Goal: Task Accomplishment & Management: Complete application form

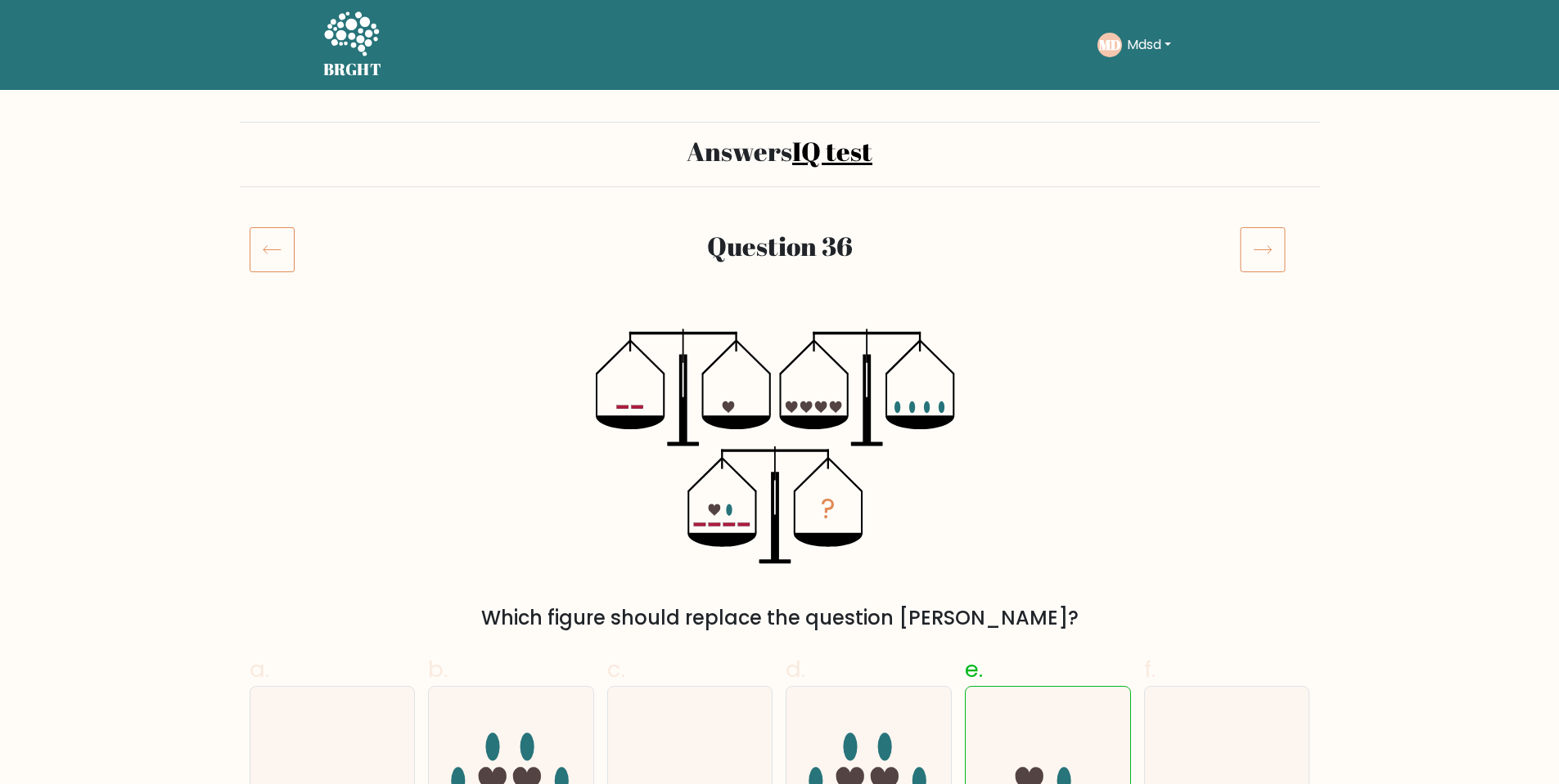
click at [350, 36] on icon at bounding box center [352, 34] width 55 height 44
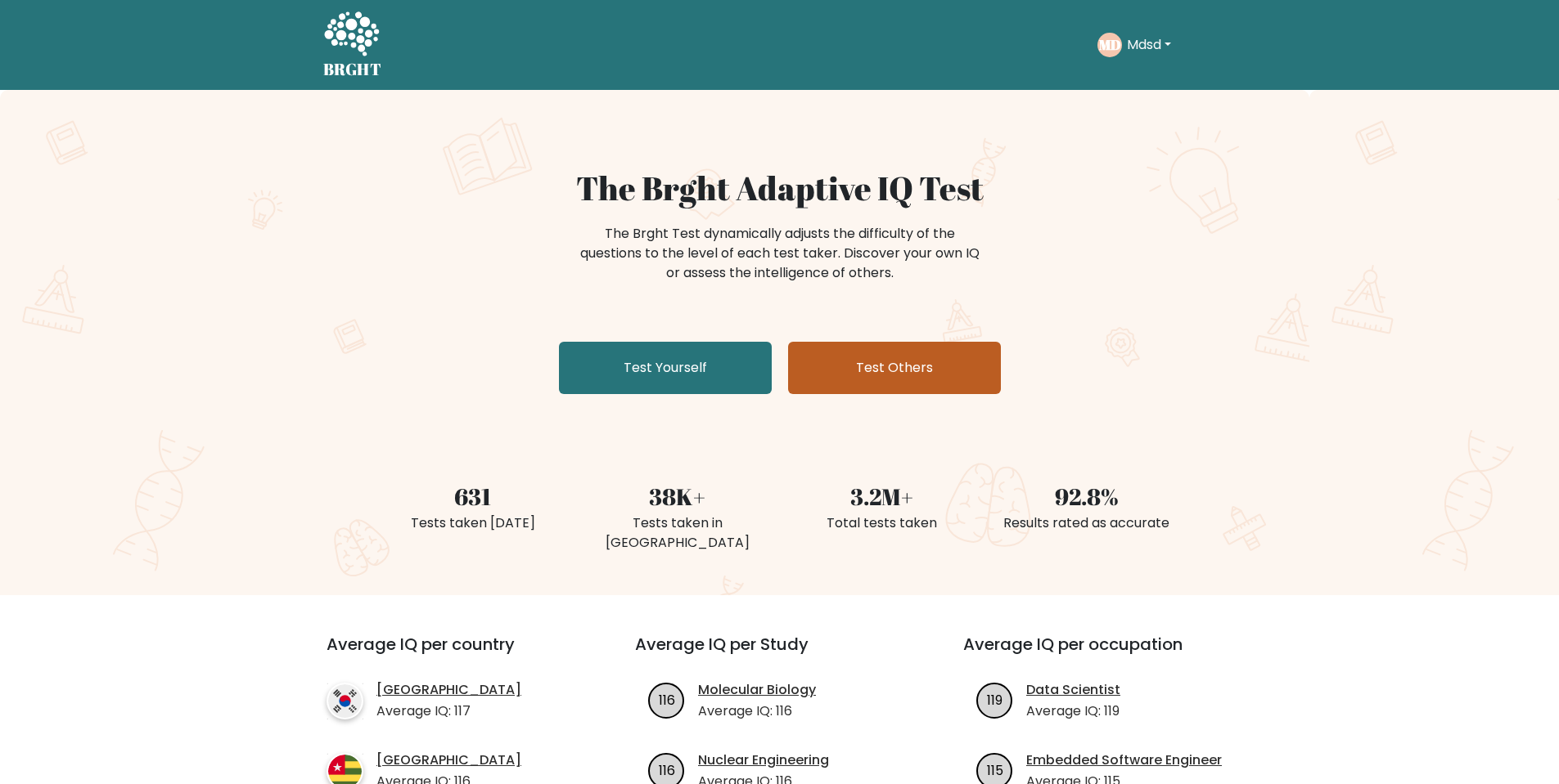
click at [876, 380] on link "Test Others" at bounding box center [894, 368] width 212 height 52
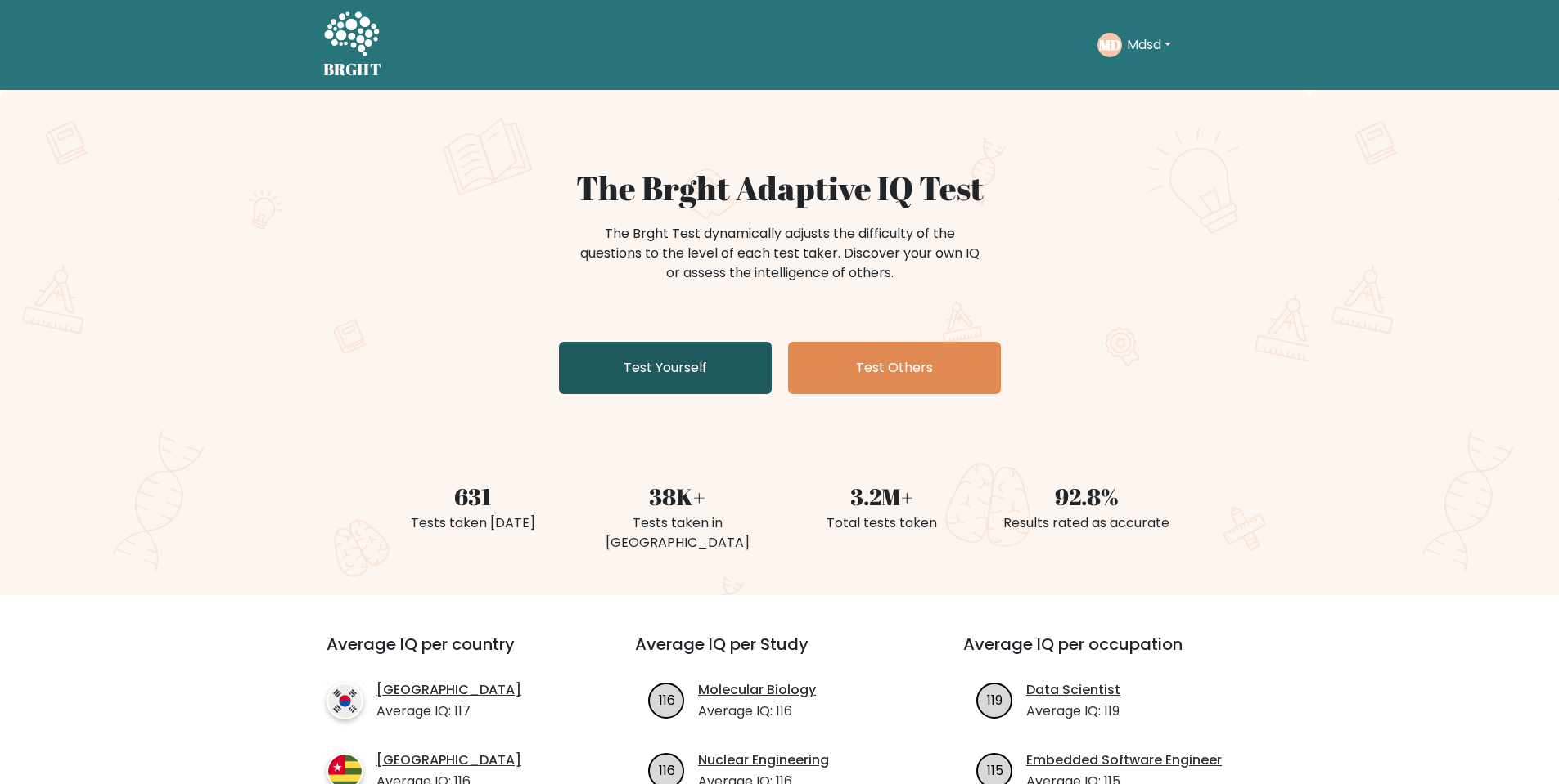
click at [689, 358] on link "Test Yourself" at bounding box center [664, 368] width 212 height 52
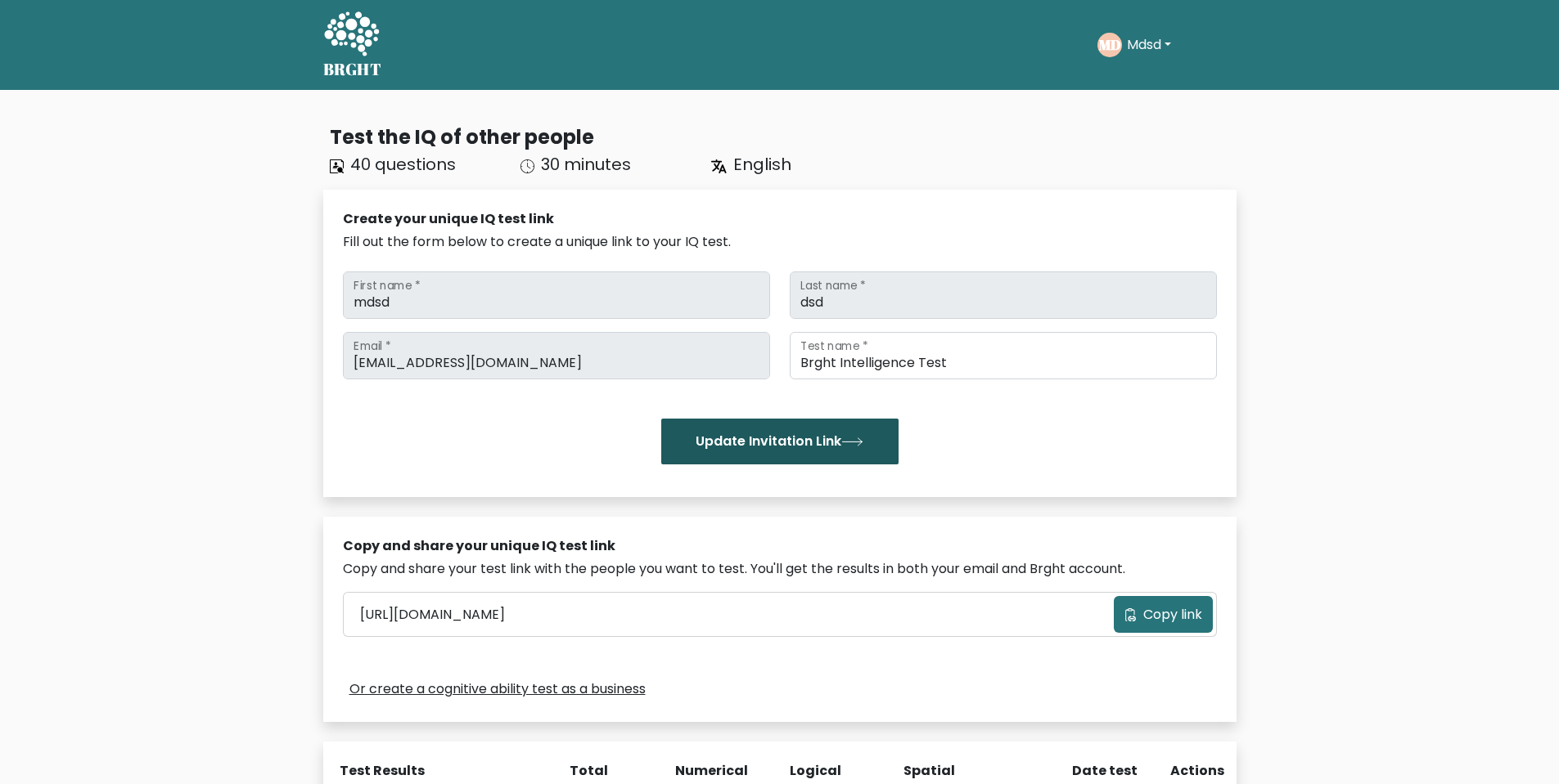
click at [768, 454] on button "Update Invitation Link" at bounding box center [779, 442] width 237 height 46
click at [855, 438] on icon "submit" at bounding box center [852, 442] width 22 height 9
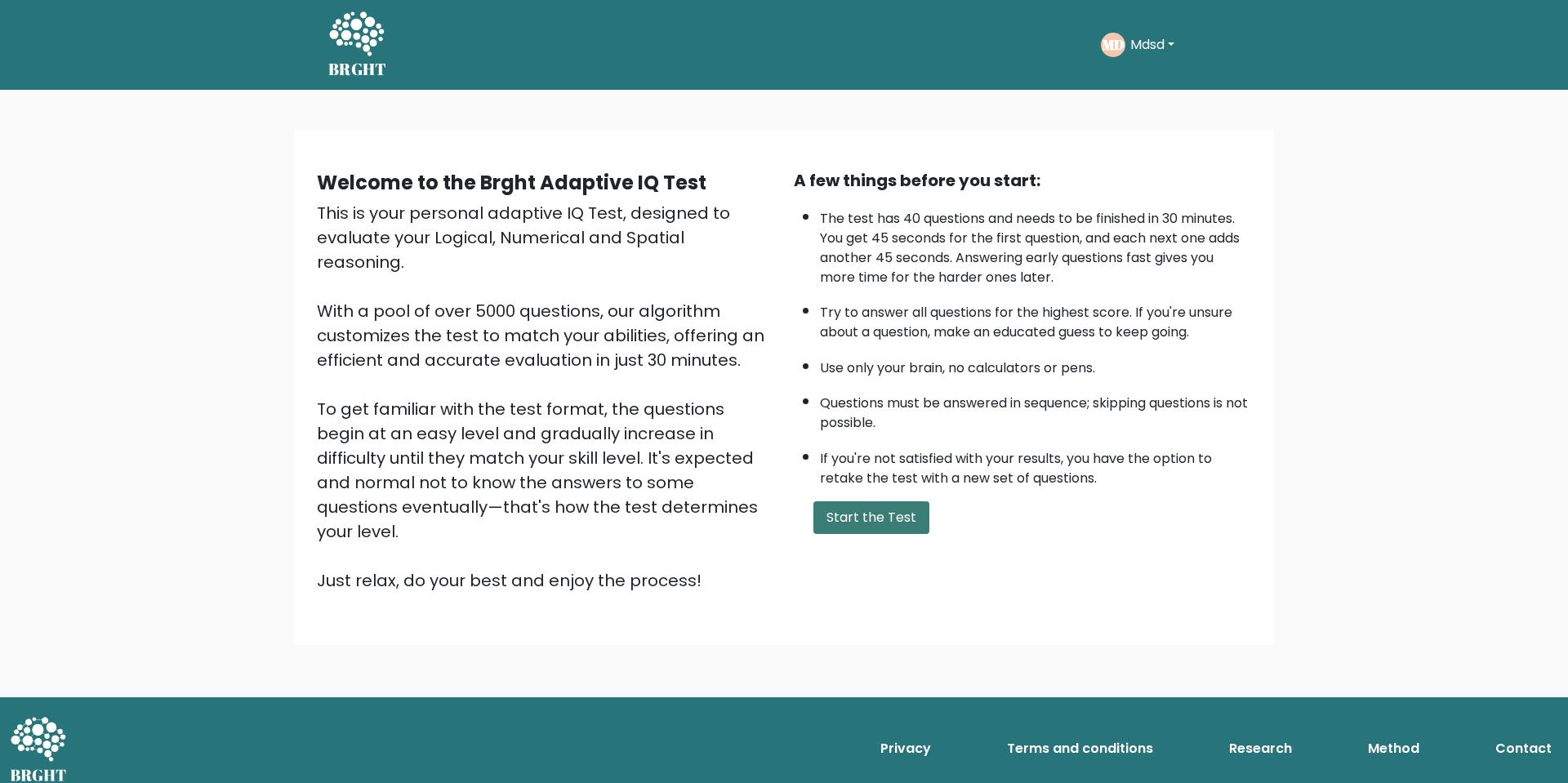
click at [845, 511] on button "Start the Test" at bounding box center [871, 518] width 116 height 33
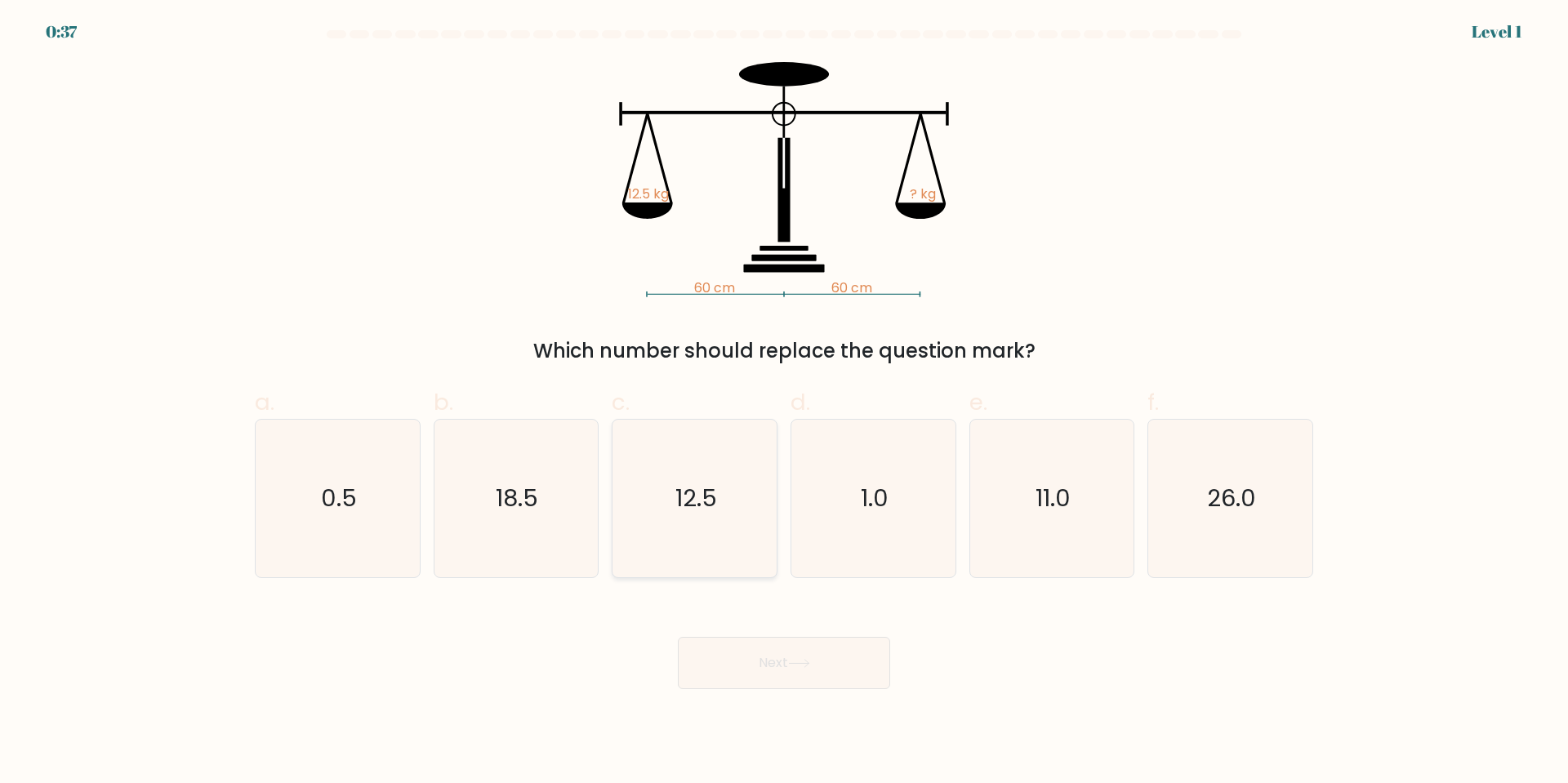
drag, startPoint x: 698, startPoint y: 513, endPoint x: 733, endPoint y: 575, distance: 71.2
click at [697, 513] on text "12.5" at bounding box center [696, 497] width 42 height 33
click at [784, 403] on input "c. 12.5" at bounding box center [784, 397] width 1 height 11
radio input "true"
click at [754, 662] on button "Next" at bounding box center [783, 662] width 212 height 52
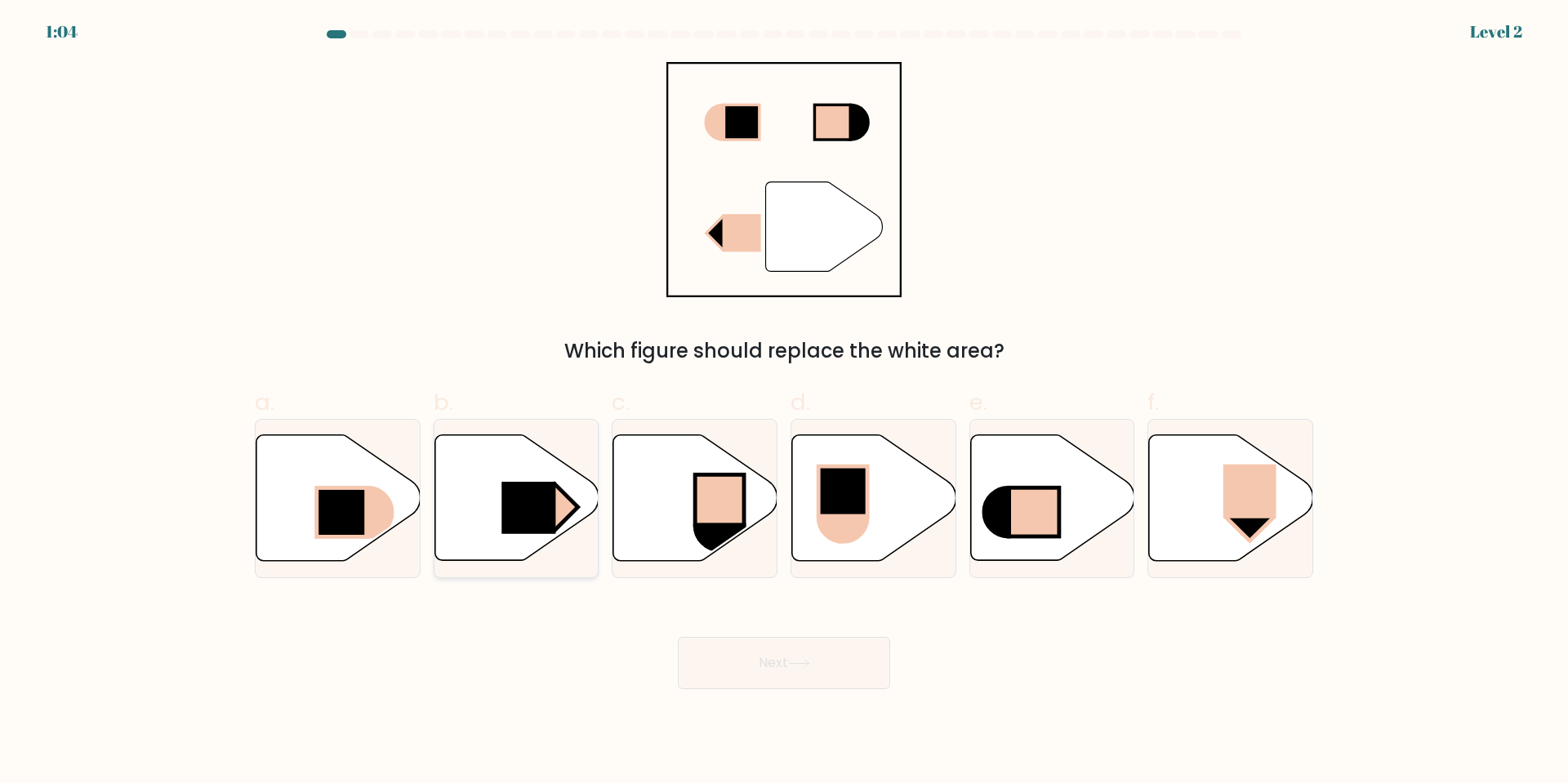
drag, startPoint x: 548, startPoint y: 508, endPoint x: 559, endPoint y: 513, distance: 12.1
click at [548, 508] on rect at bounding box center [529, 507] width 54 height 52
click at [784, 403] on input "b." at bounding box center [784, 397] width 1 height 11
radio input "true"
click at [773, 669] on button "Next" at bounding box center [783, 662] width 212 height 52
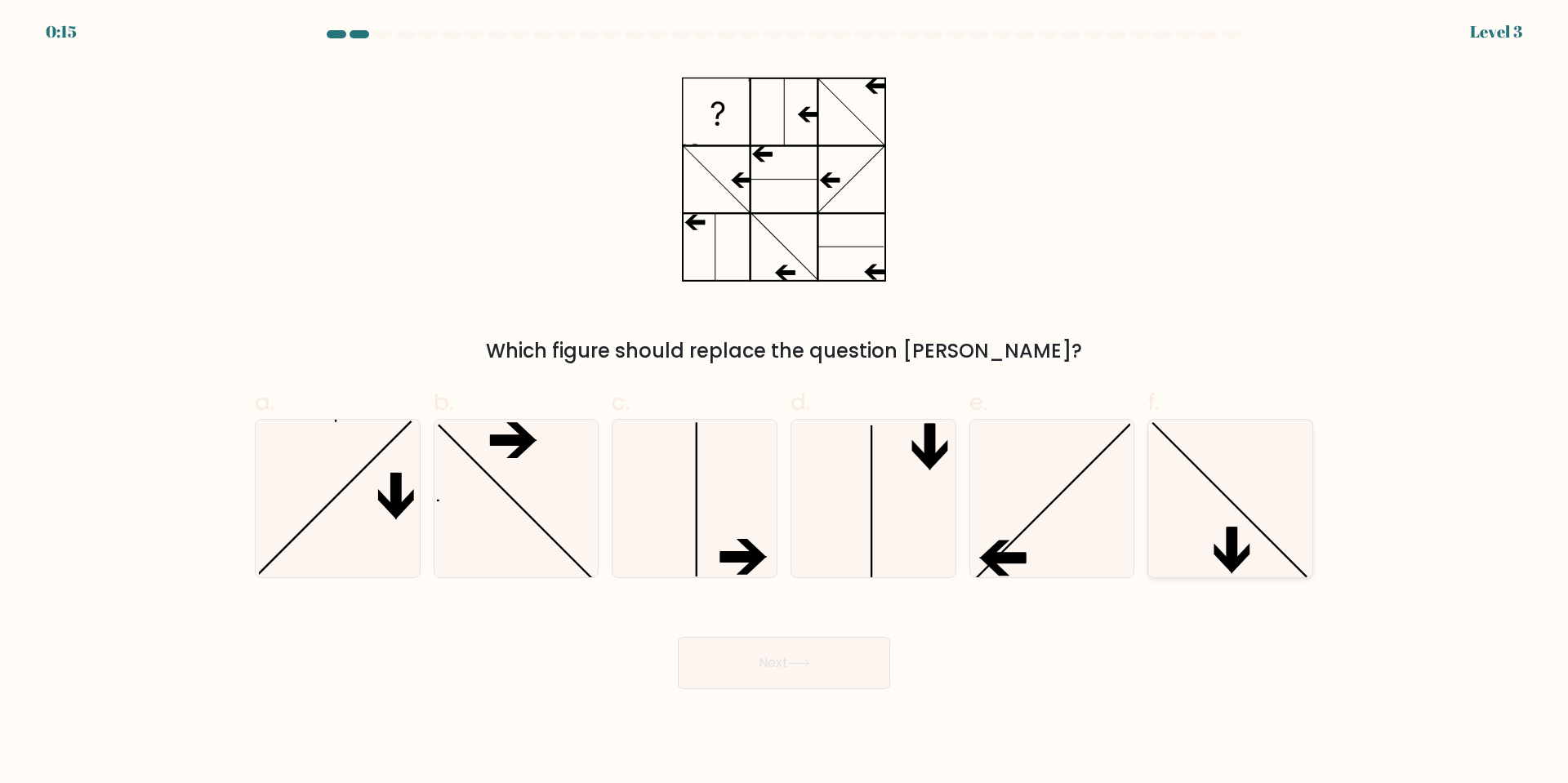
click at [1269, 502] on icon at bounding box center [1231, 498] width 158 height 158
click at [785, 403] on input "f." at bounding box center [784, 397] width 1 height 11
radio input "true"
click at [823, 648] on button "Next" at bounding box center [783, 662] width 212 height 52
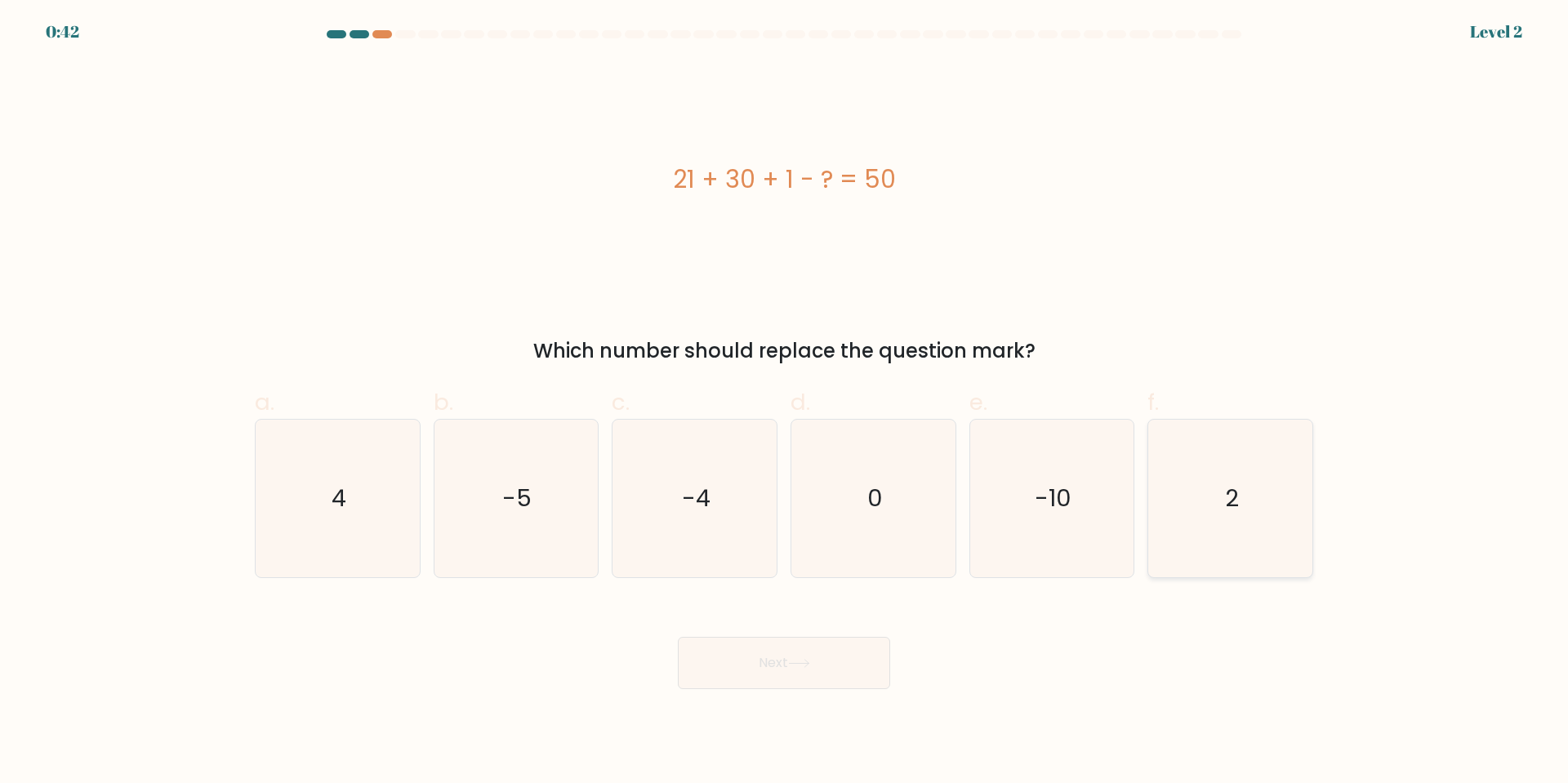
click at [1223, 516] on icon "2" at bounding box center [1231, 498] width 158 height 158
click at [785, 403] on input "f. 2" at bounding box center [784, 397] width 1 height 11
radio input "true"
click at [823, 665] on button "Next" at bounding box center [783, 662] width 212 height 52
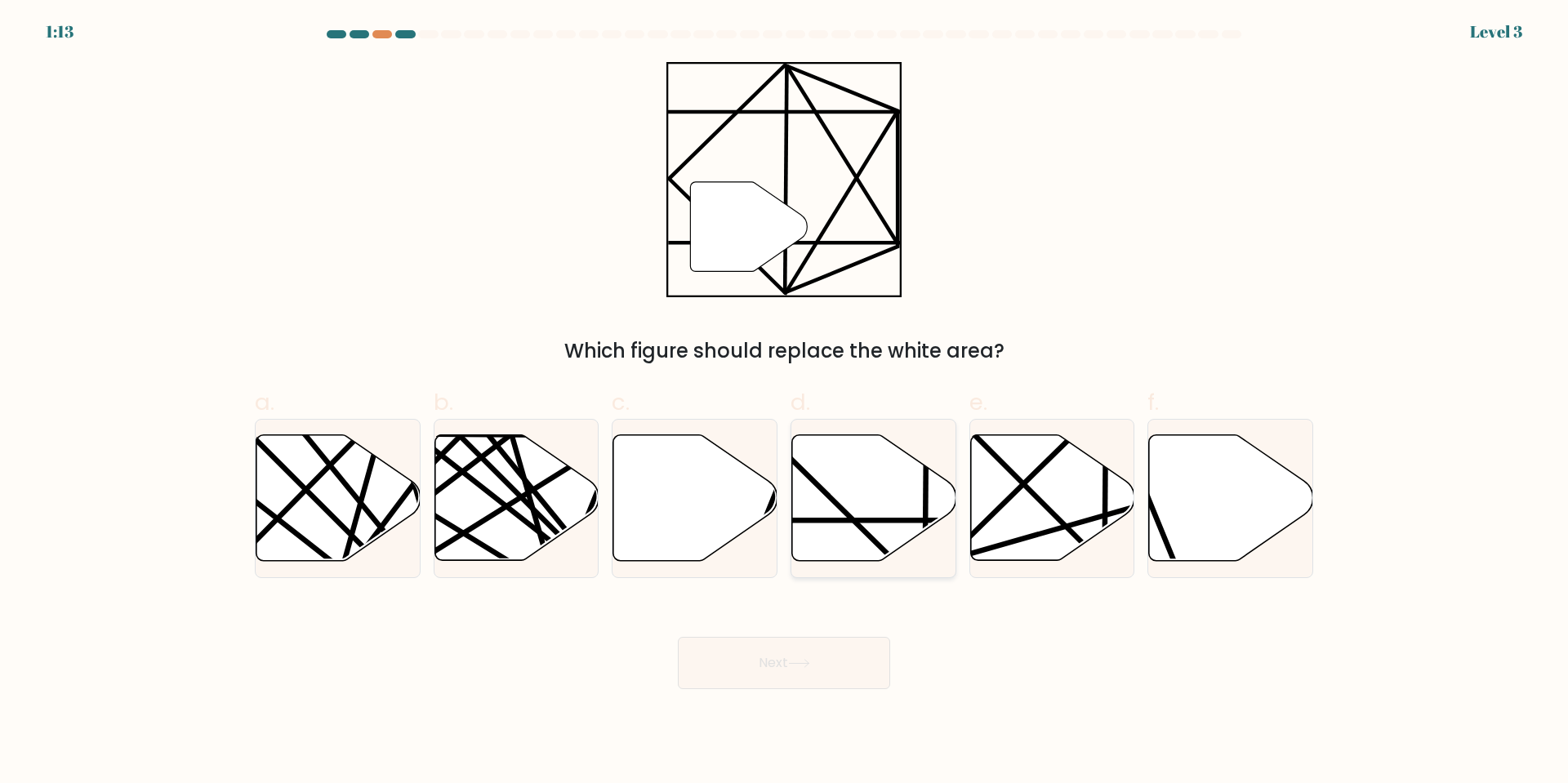
click at [872, 497] on icon at bounding box center [874, 498] width 164 height 126
click at [785, 403] on input "d." at bounding box center [784, 397] width 1 height 11
radio input "true"
click at [836, 655] on button "Next" at bounding box center [783, 662] width 212 height 52
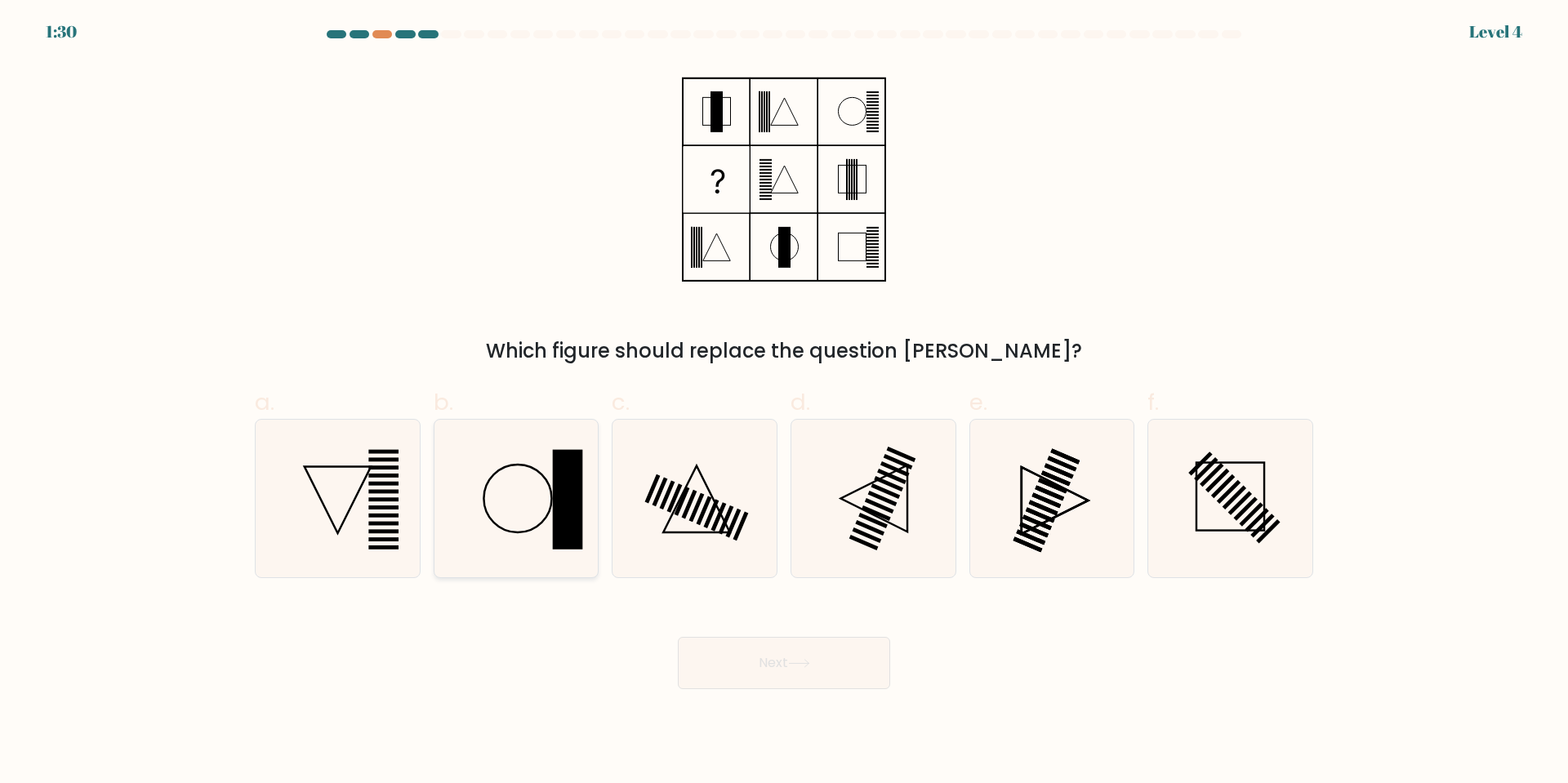
click at [564, 498] on rect at bounding box center [568, 500] width 30 height 99
click at [784, 403] on input "b." at bounding box center [784, 397] width 1 height 11
radio input "true"
click at [782, 657] on button "Next" at bounding box center [783, 662] width 212 height 52
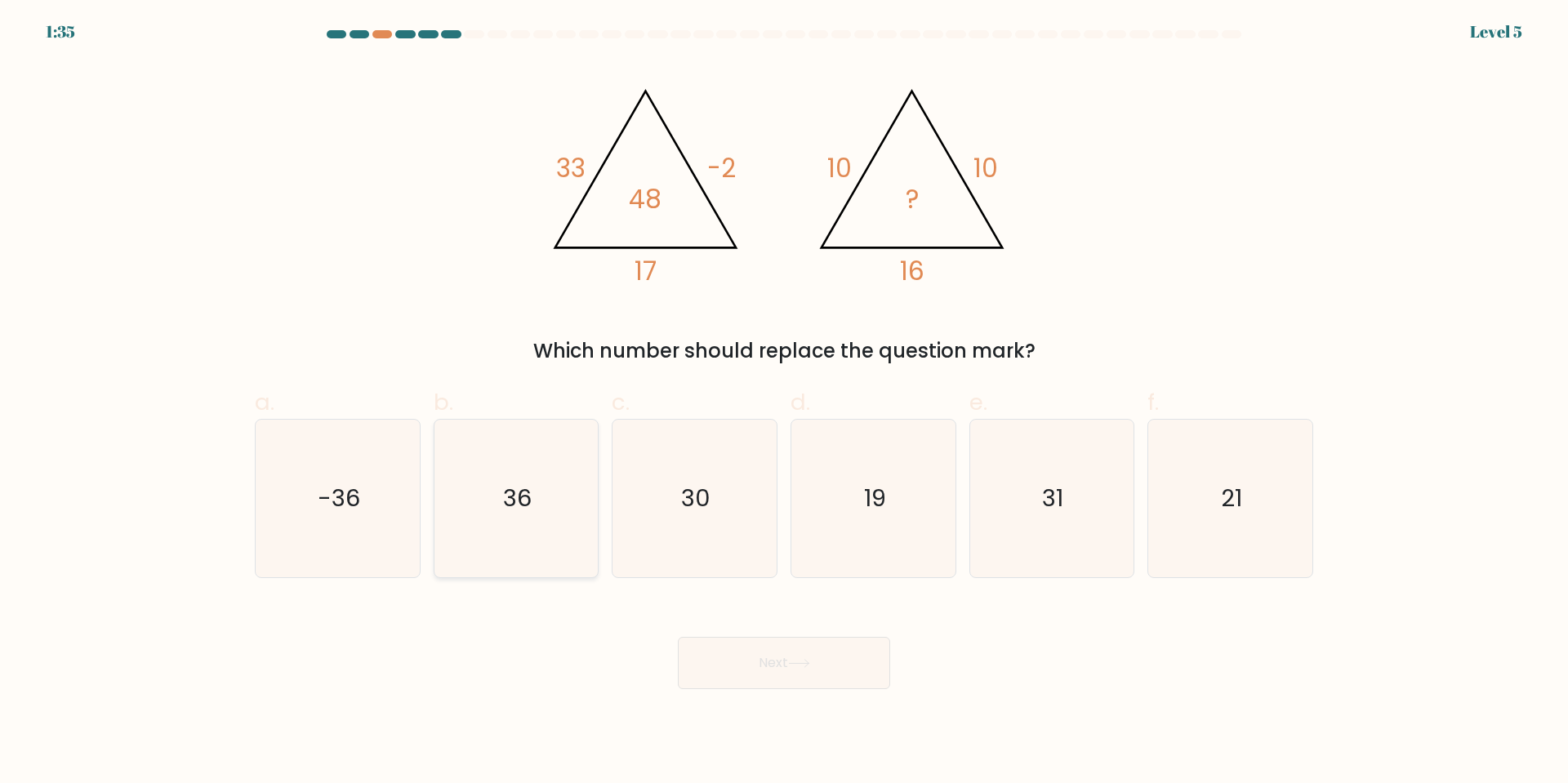
click at [471, 503] on icon "36" at bounding box center [516, 498] width 158 height 158
click at [784, 403] on input "b. 36" at bounding box center [784, 397] width 1 height 11
radio input "true"
click at [744, 654] on button "Next" at bounding box center [783, 662] width 212 height 52
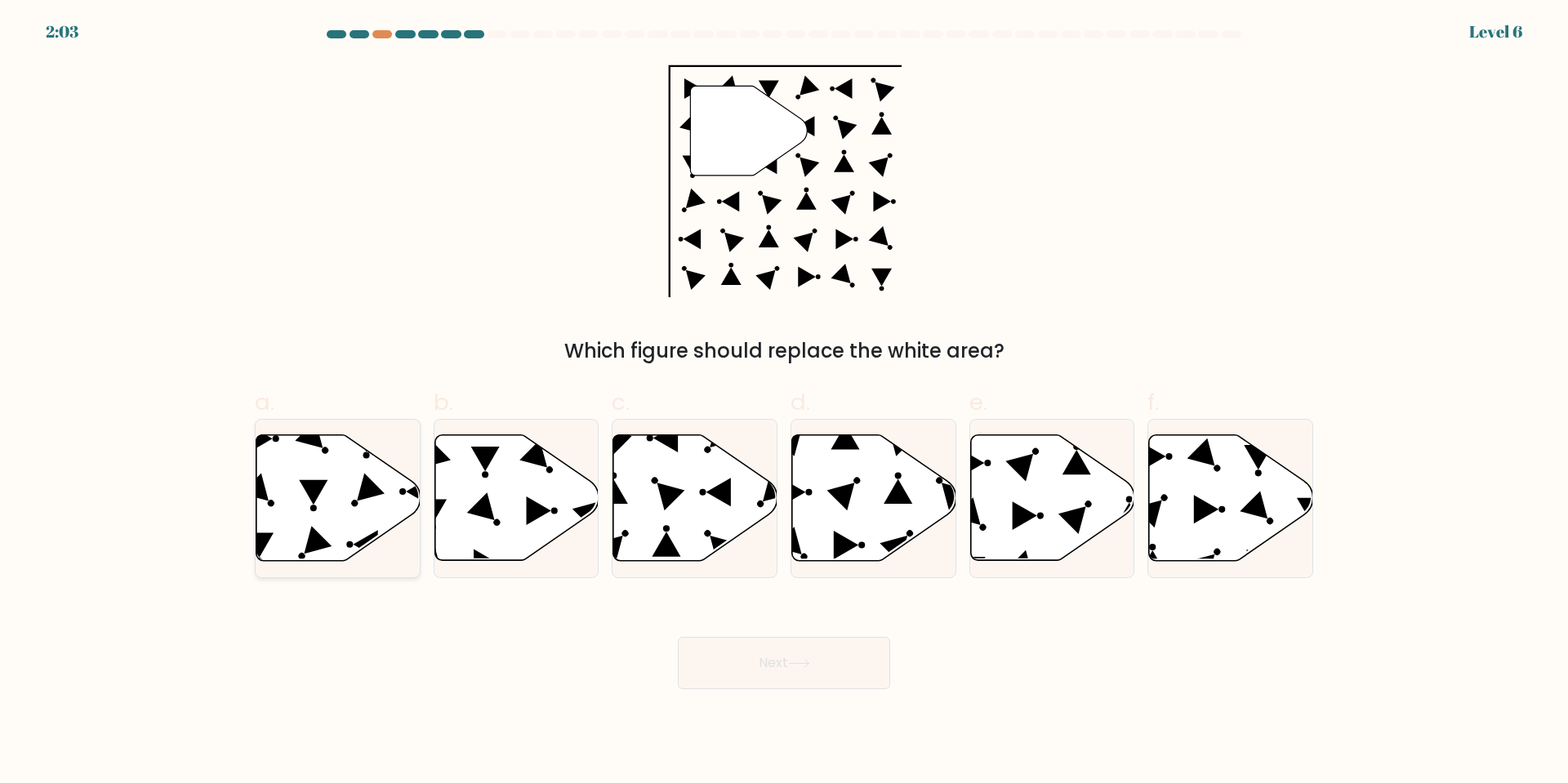
click at [283, 507] on icon at bounding box center [338, 498] width 164 height 126
click at [784, 403] on input "a." at bounding box center [784, 397] width 1 height 11
radio input "true"
click at [751, 666] on button "Next" at bounding box center [783, 662] width 212 height 52
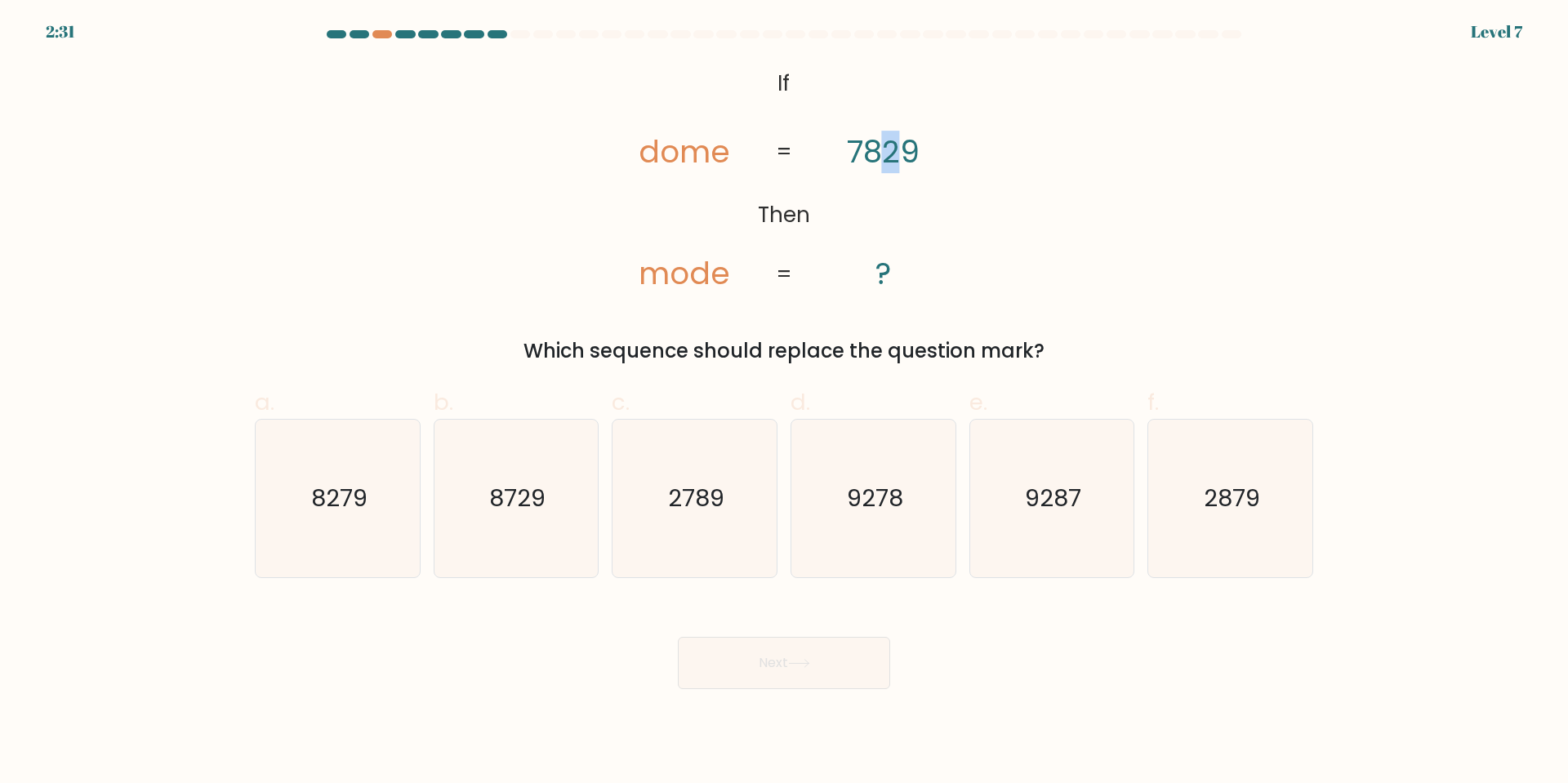
click at [885, 153] on tspan "7829" at bounding box center [883, 152] width 73 height 43
click at [1240, 511] on text "2879" at bounding box center [1233, 497] width 57 height 33
click at [785, 403] on input "f. 2879" at bounding box center [784, 397] width 1 height 11
radio input "true"
click at [869, 654] on button "Next" at bounding box center [783, 662] width 212 height 52
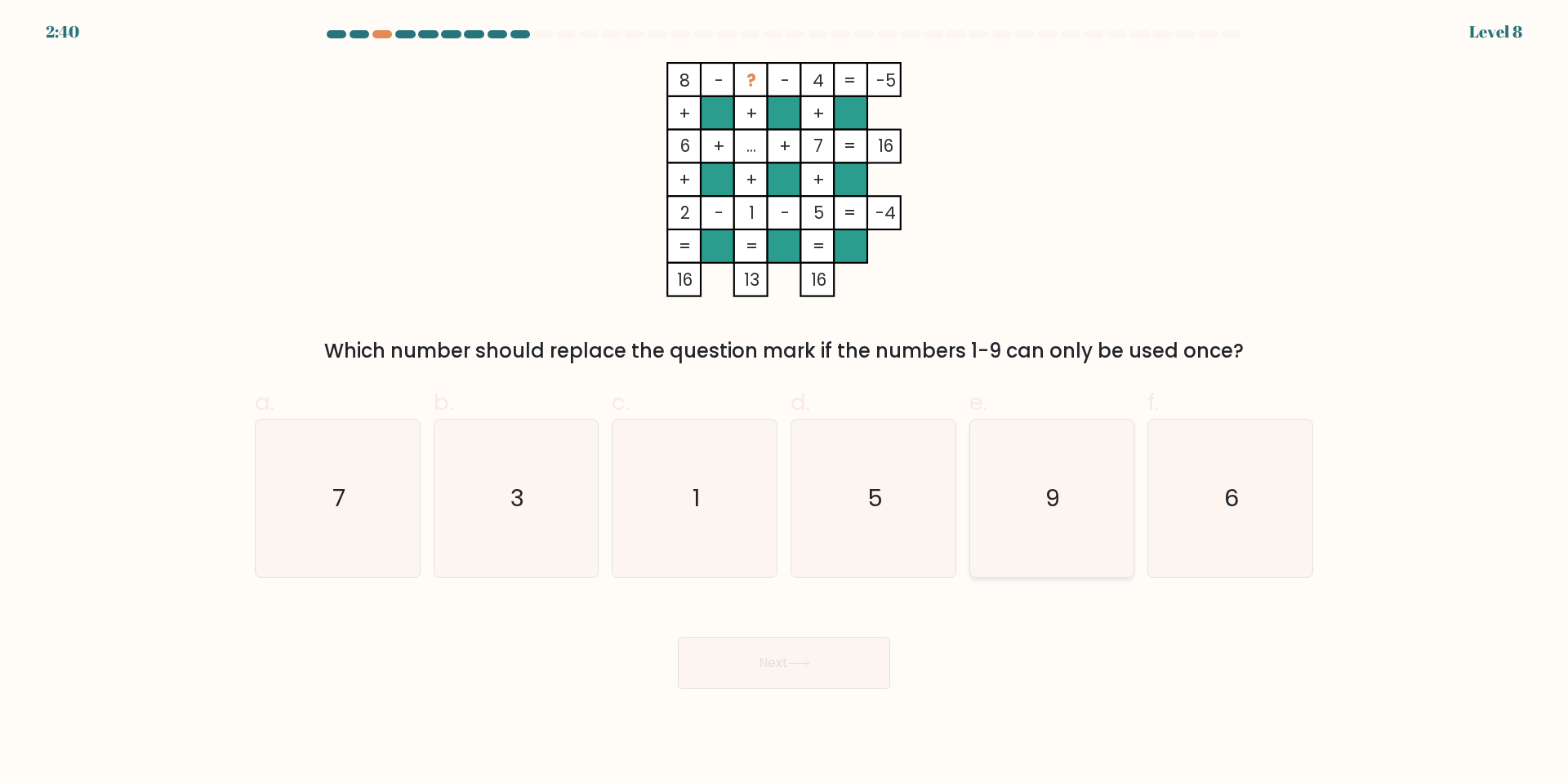
click at [1033, 515] on icon "9" at bounding box center [1052, 498] width 158 height 158
click at [785, 403] on input "e. 9" at bounding box center [784, 397] width 1 height 11
radio input "true"
click at [773, 665] on button "Next" at bounding box center [783, 662] width 212 height 52
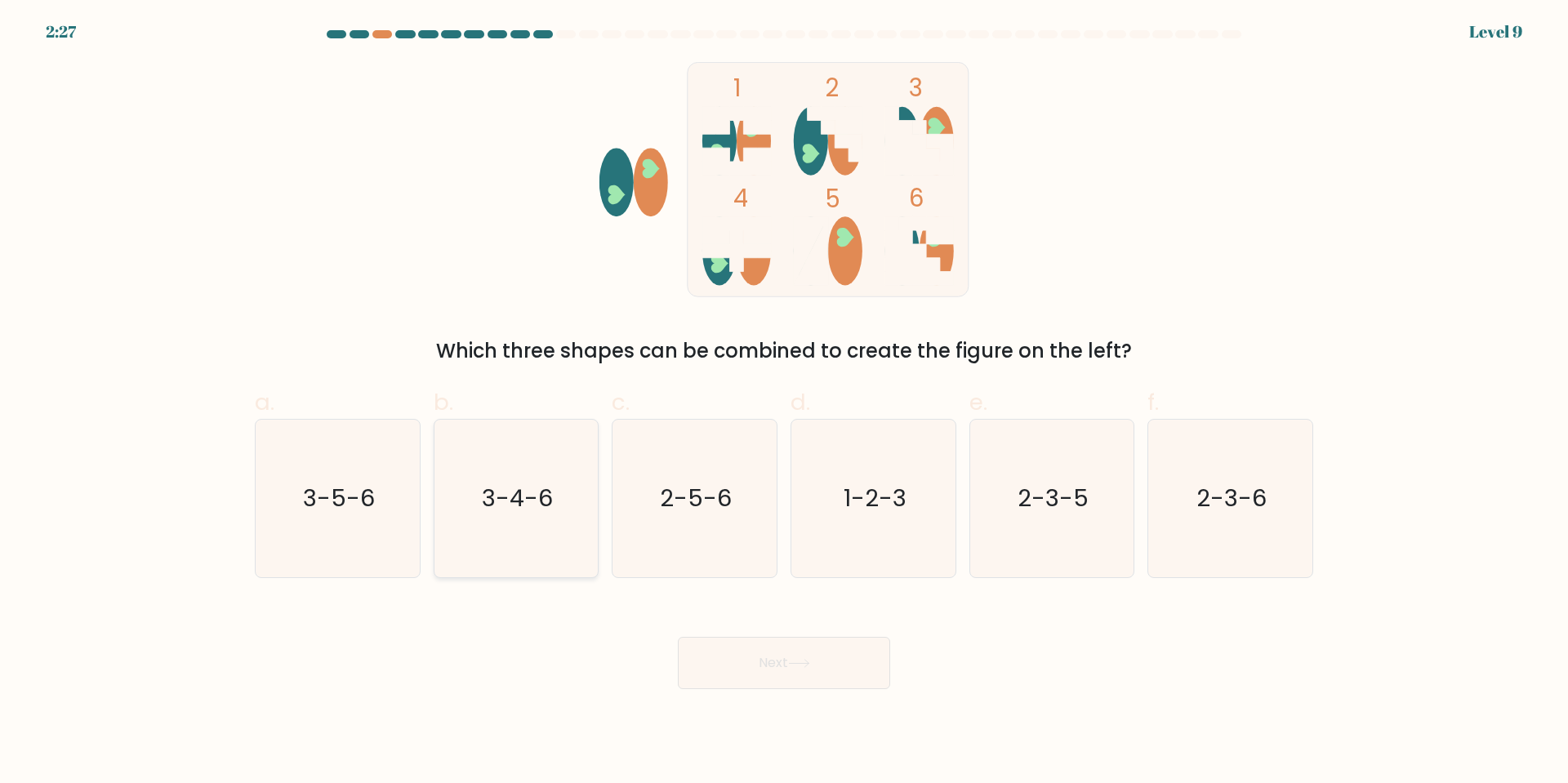
click at [535, 510] on text "3-4-6" at bounding box center [517, 497] width 71 height 33
click at [784, 403] on input "b. 3-4-6" at bounding box center [784, 397] width 1 height 11
radio input "true"
click at [811, 668] on icon at bounding box center [799, 663] width 22 height 9
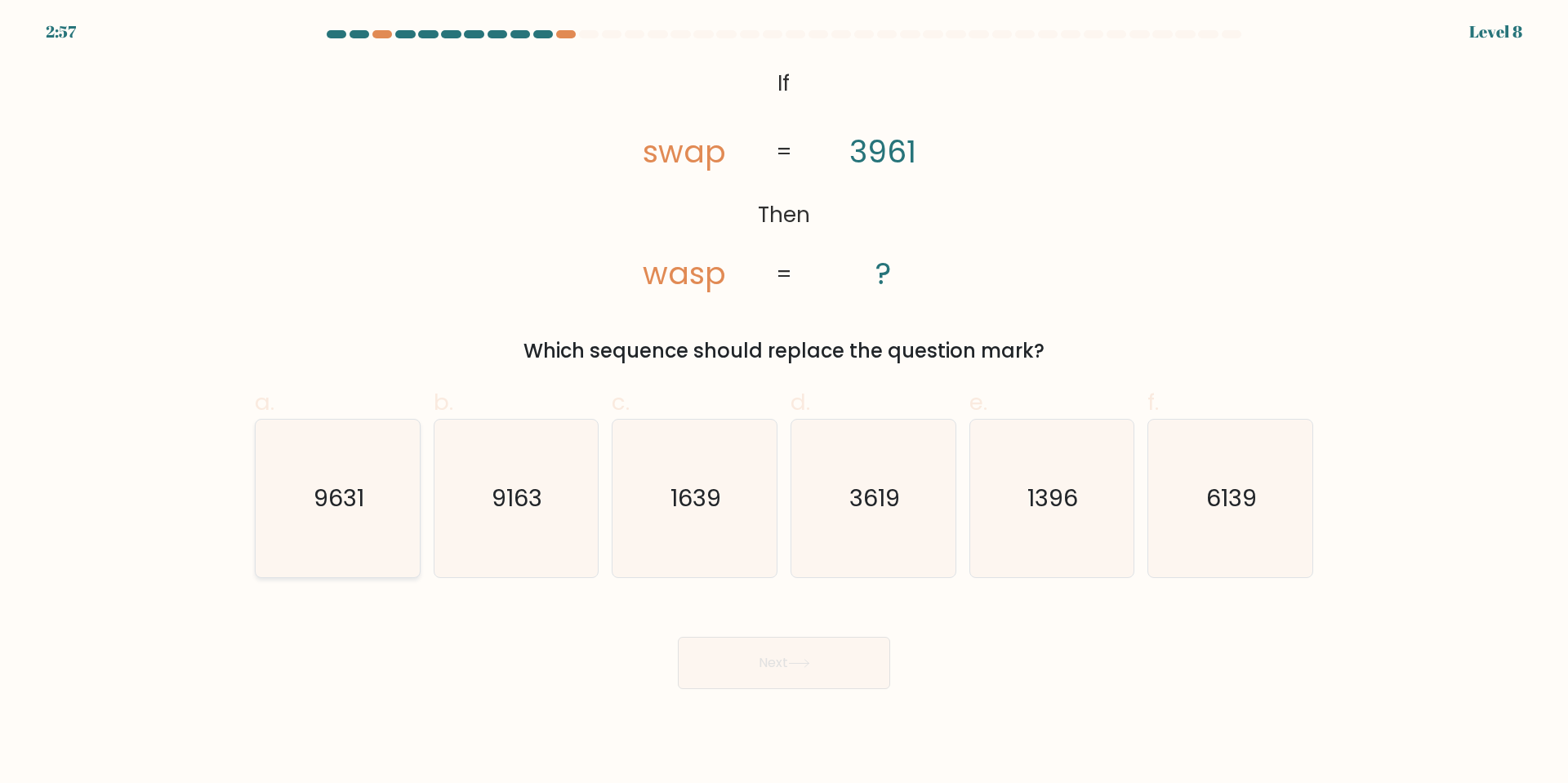
click at [337, 515] on icon "9631" at bounding box center [338, 498] width 158 height 158
click at [784, 403] on input "a. 9631" at bounding box center [784, 397] width 1 height 11
radio input "true"
click at [767, 668] on button "Next" at bounding box center [783, 662] width 212 height 52
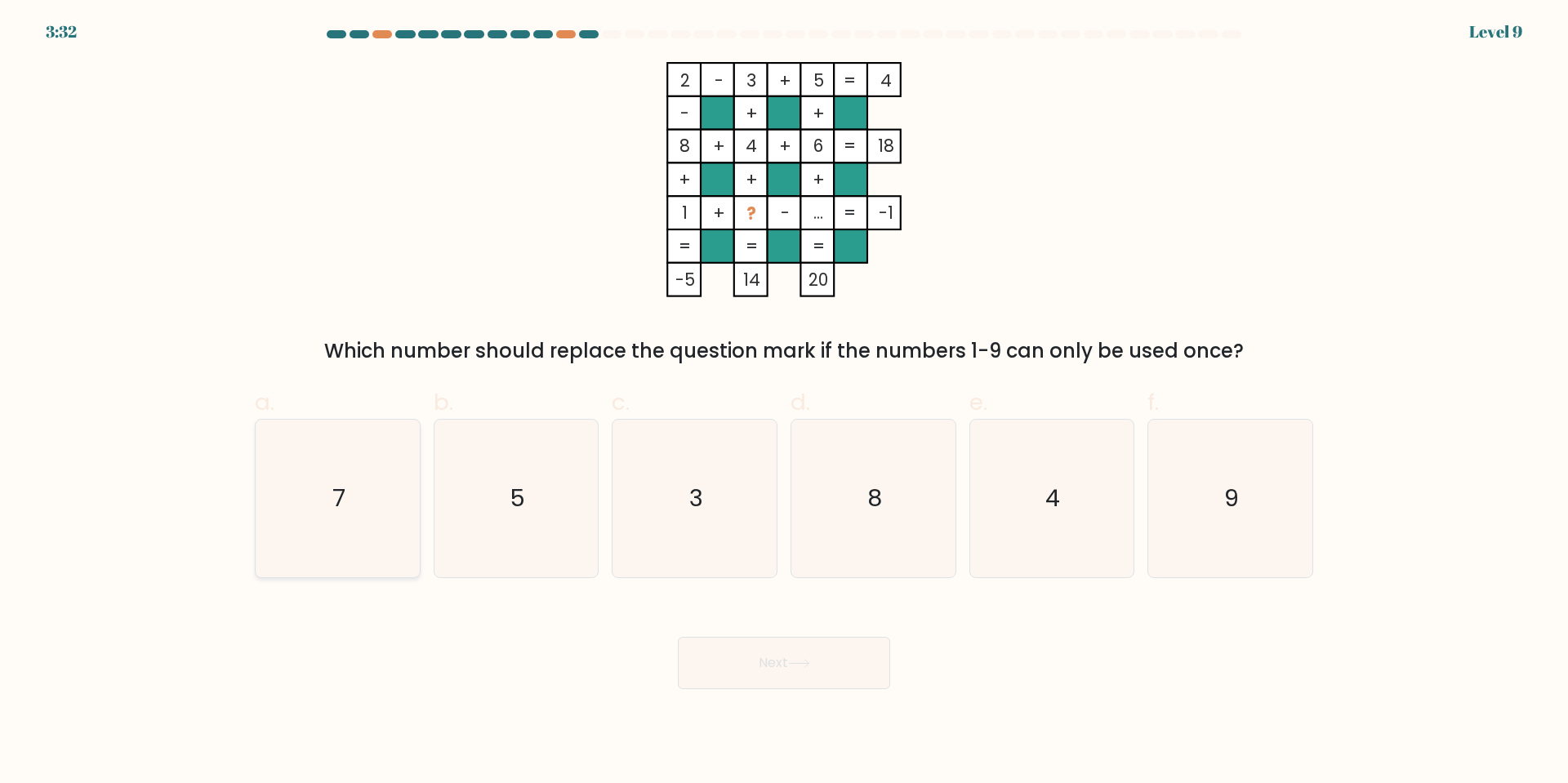
click at [388, 530] on icon "7" at bounding box center [338, 498] width 158 height 158
click at [784, 403] on input "a. 7" at bounding box center [784, 397] width 1 height 11
radio input "true"
click at [816, 652] on button "Next" at bounding box center [783, 662] width 212 height 52
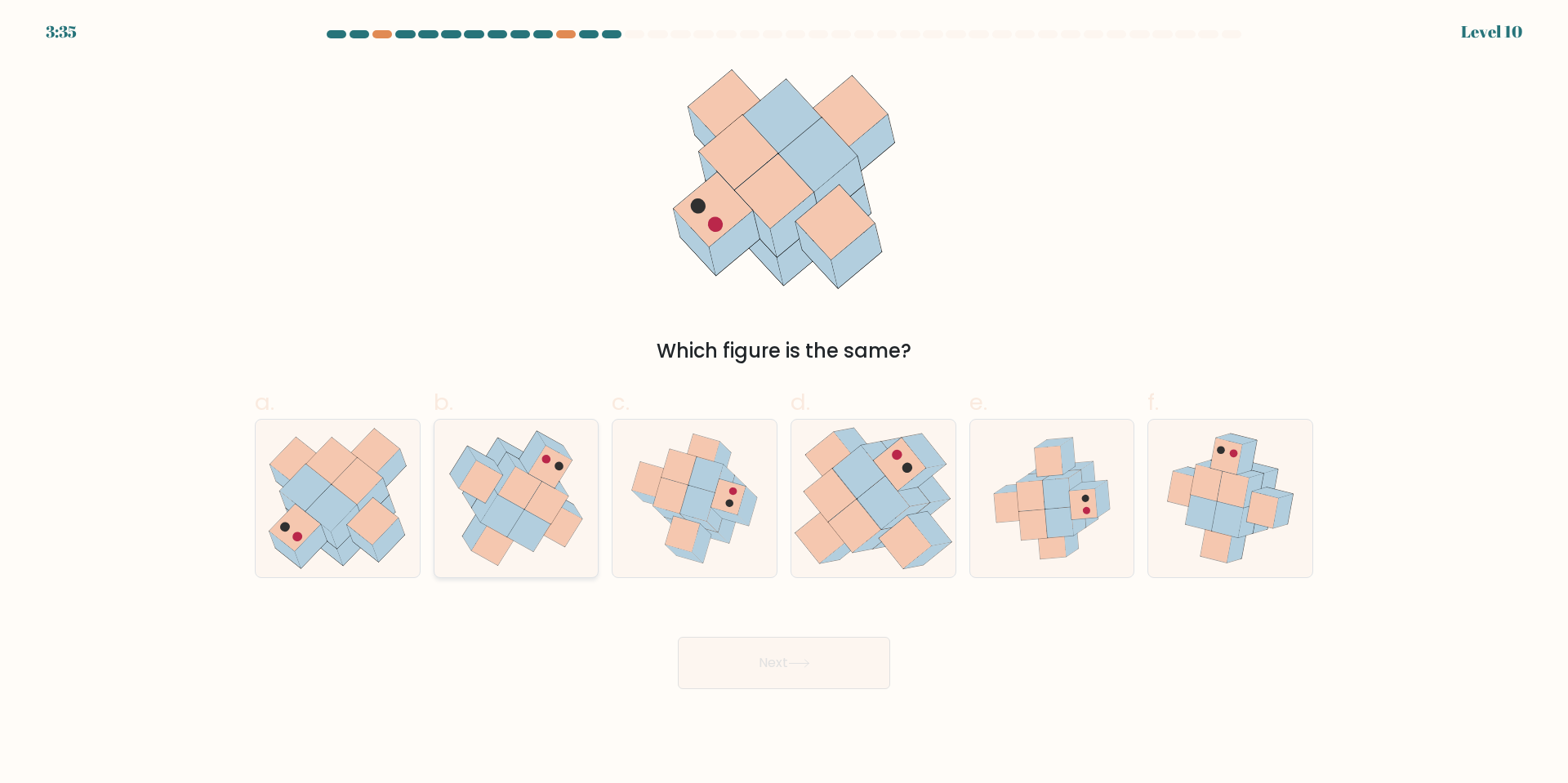
click at [506, 489] on icon at bounding box center [520, 489] width 43 height 43
click at [784, 403] on input "b." at bounding box center [784, 397] width 1 height 11
radio input "true"
click at [757, 664] on button "Next" at bounding box center [783, 662] width 212 height 52
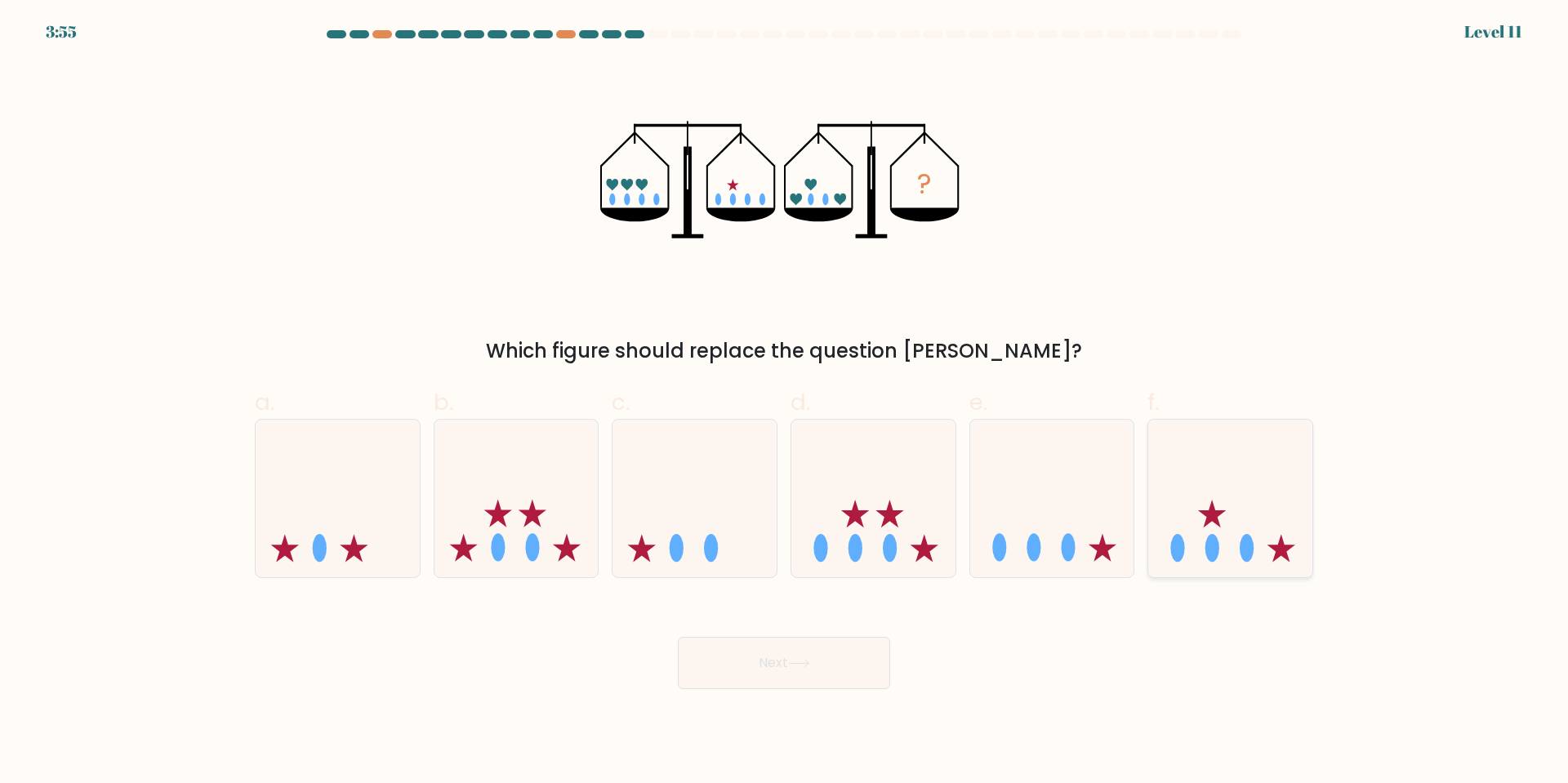
click at [1235, 544] on icon at bounding box center [1230, 497] width 164 height 136
click at [785, 403] on input "f." at bounding box center [784, 397] width 1 height 11
radio input "true"
click at [792, 663] on button "Next" at bounding box center [783, 662] width 212 height 52
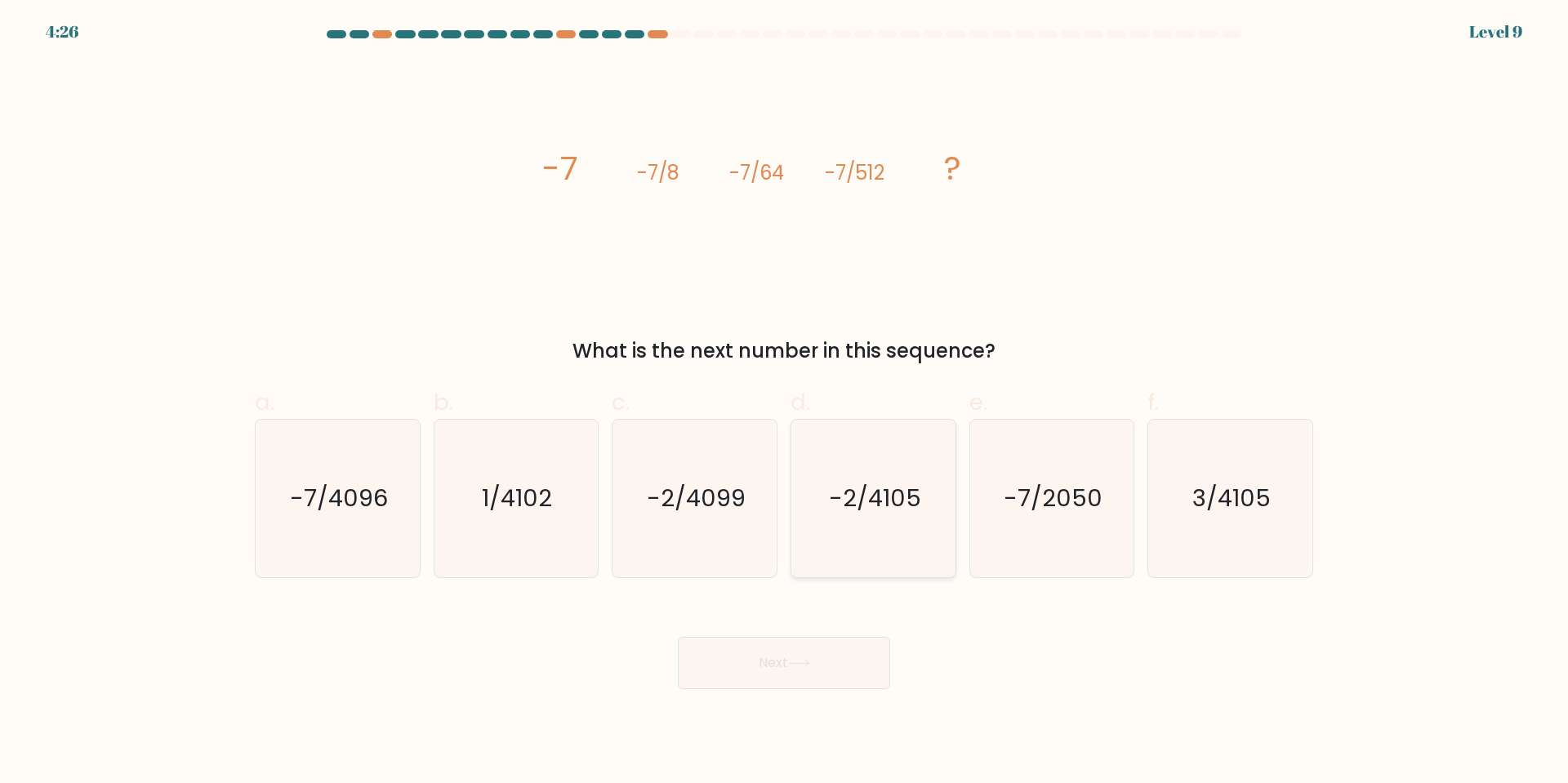
click at [863, 494] on text "-2/4105" at bounding box center [875, 497] width 92 height 33
click at [785, 403] on input "d. -2/4105" at bounding box center [784, 397] width 1 height 11
radio input "true"
click at [835, 656] on button "Next" at bounding box center [783, 662] width 212 height 52
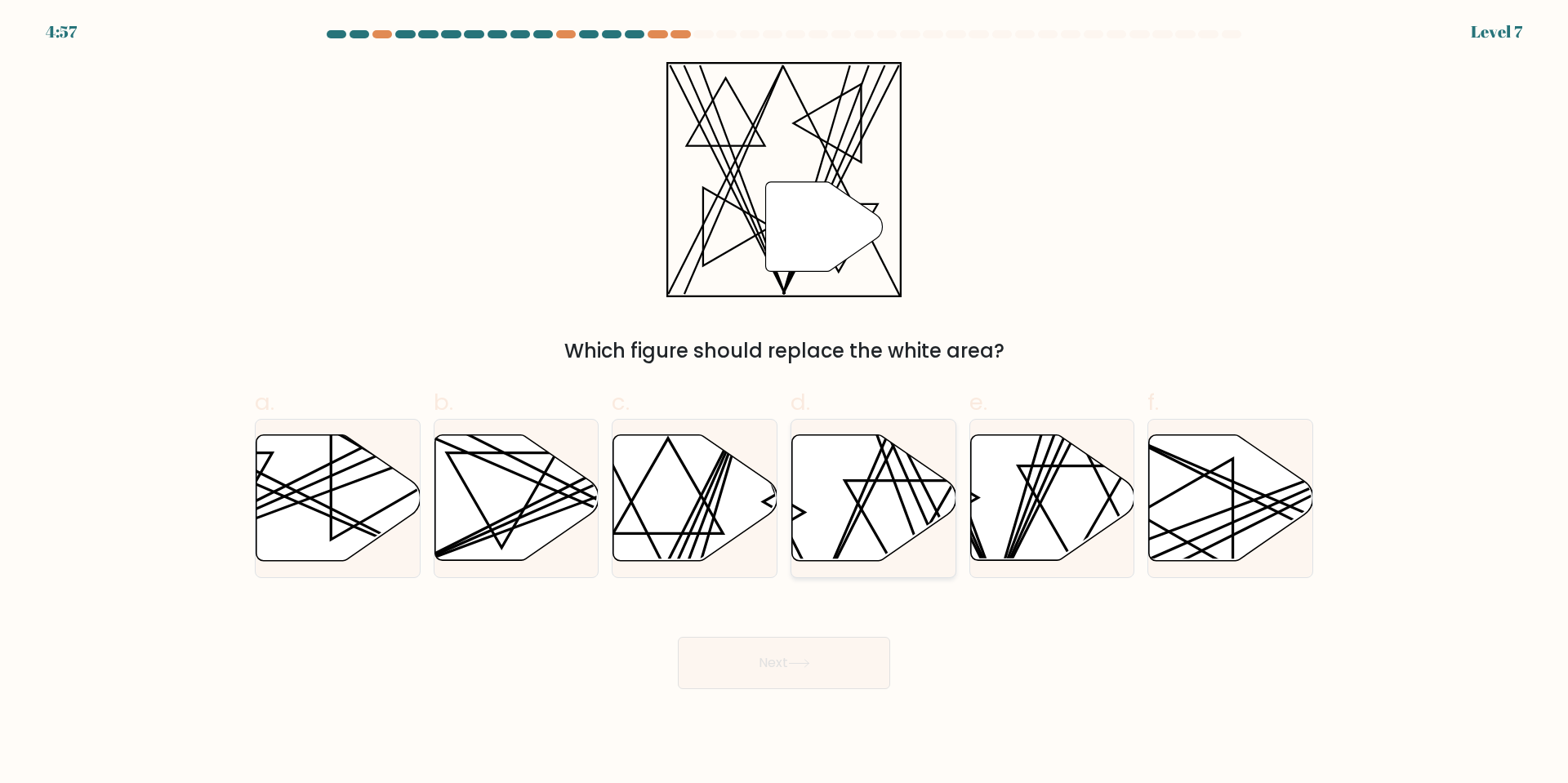
click at [821, 510] on icon at bounding box center [874, 498] width 164 height 126
click at [785, 403] on input "d." at bounding box center [784, 397] width 1 height 11
radio input "true"
click at [781, 658] on button "Next" at bounding box center [783, 662] width 212 height 52
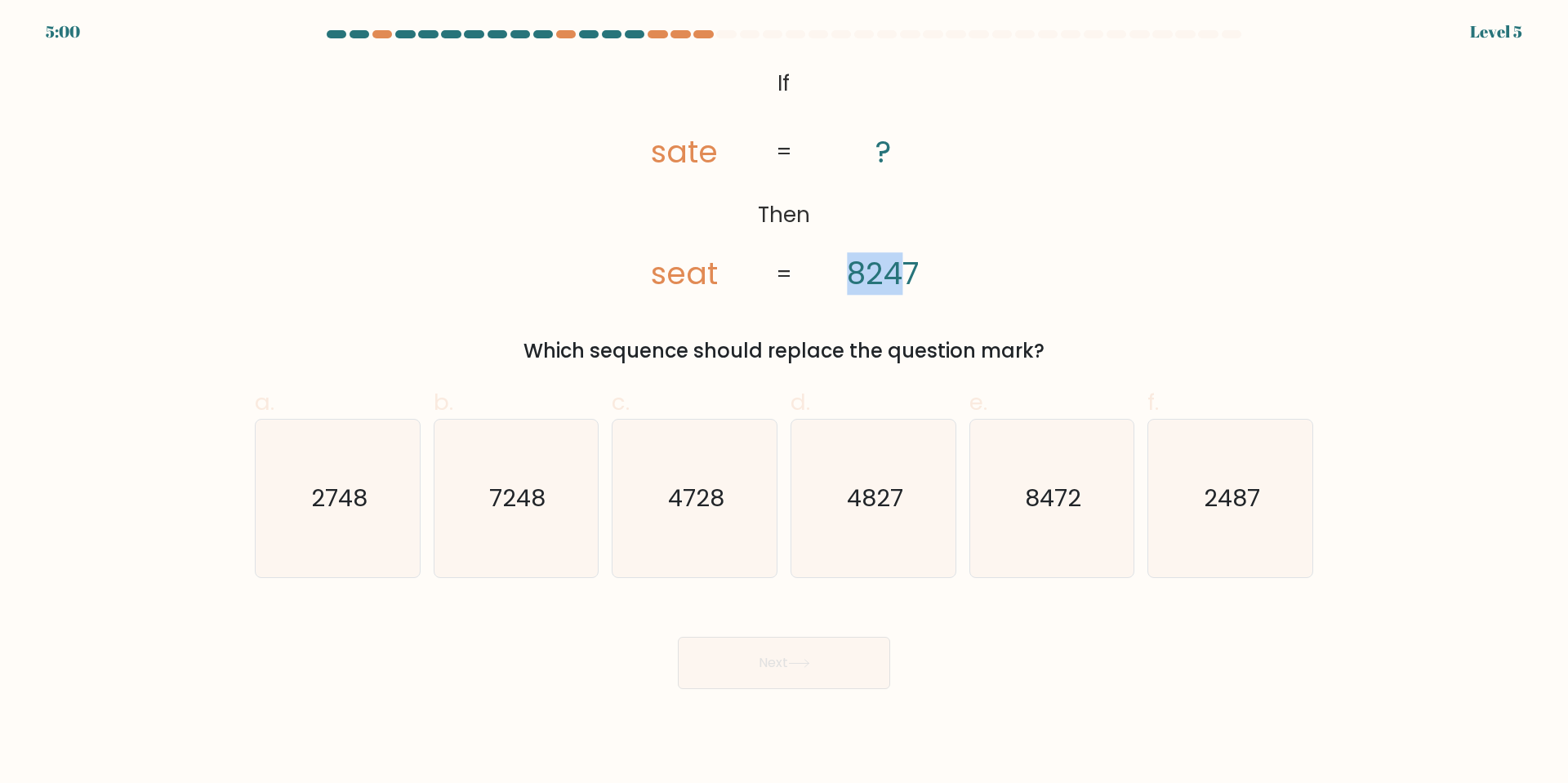
drag, startPoint x: 854, startPoint y: 275, endPoint x: 898, endPoint y: 269, distance: 44.4
click at [898, 269] on tspan "8247" at bounding box center [882, 274] width 72 height 43
click at [1025, 513] on icon "8472" at bounding box center [1052, 498] width 158 height 158
click at [785, 403] on input "e. 8472" at bounding box center [784, 397] width 1 height 11
radio input "true"
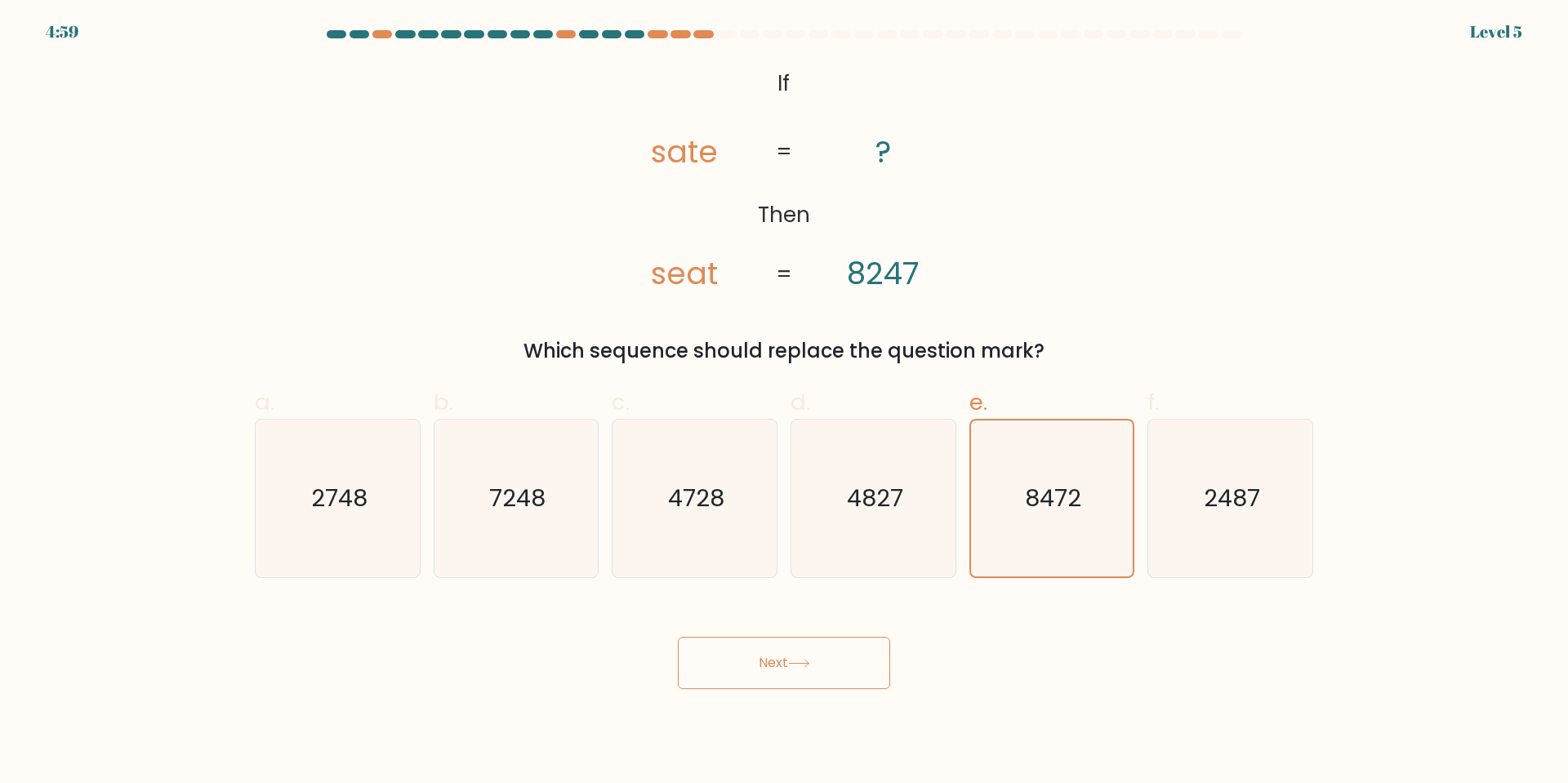
click at [773, 676] on button "Next" at bounding box center [783, 662] width 212 height 52
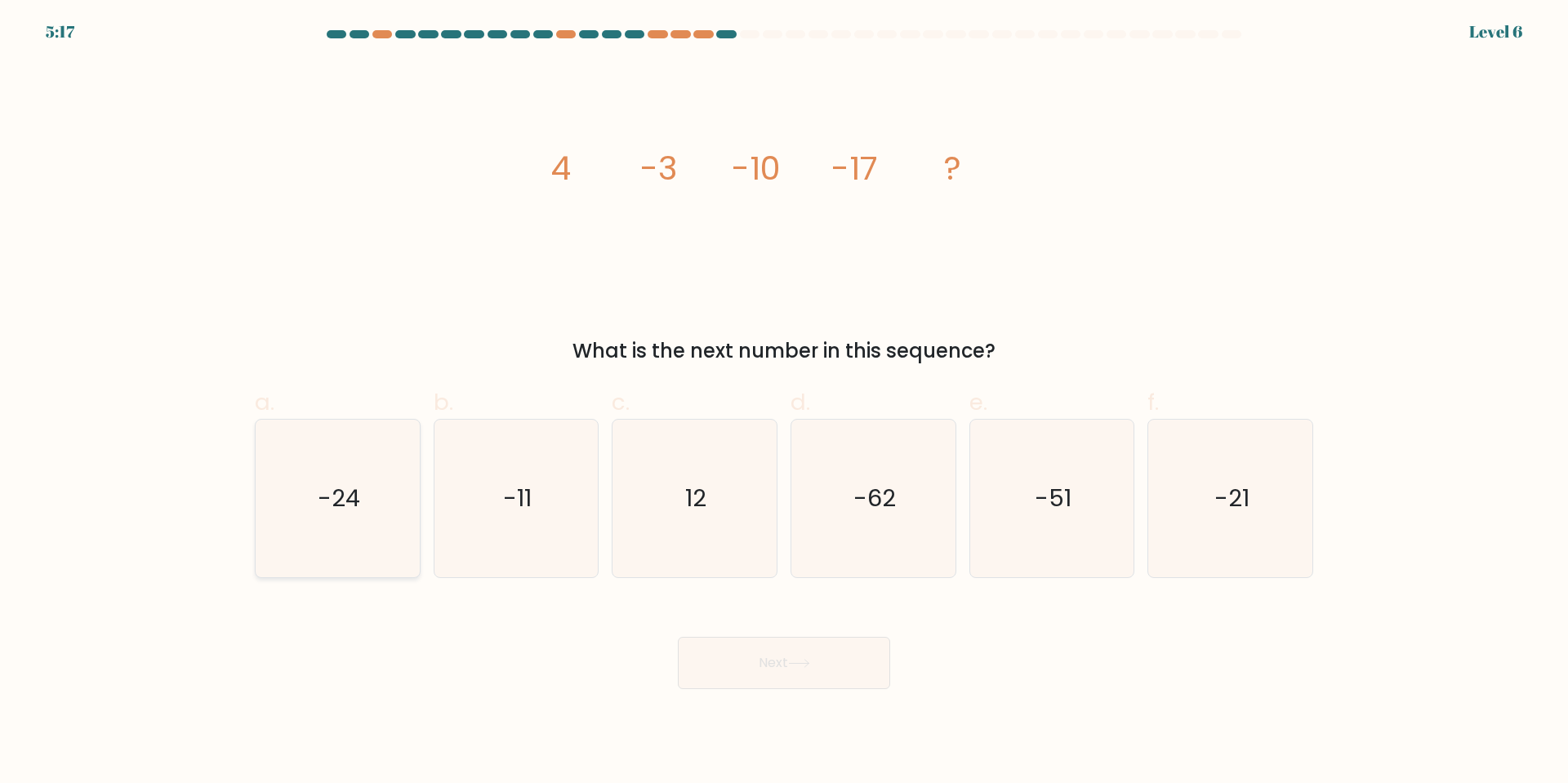
click at [328, 539] on icon "-24" at bounding box center [338, 498] width 158 height 158
click at [784, 403] on input "a. -24" at bounding box center [784, 397] width 1 height 11
radio input "true"
click at [741, 663] on button "Next" at bounding box center [783, 662] width 212 height 52
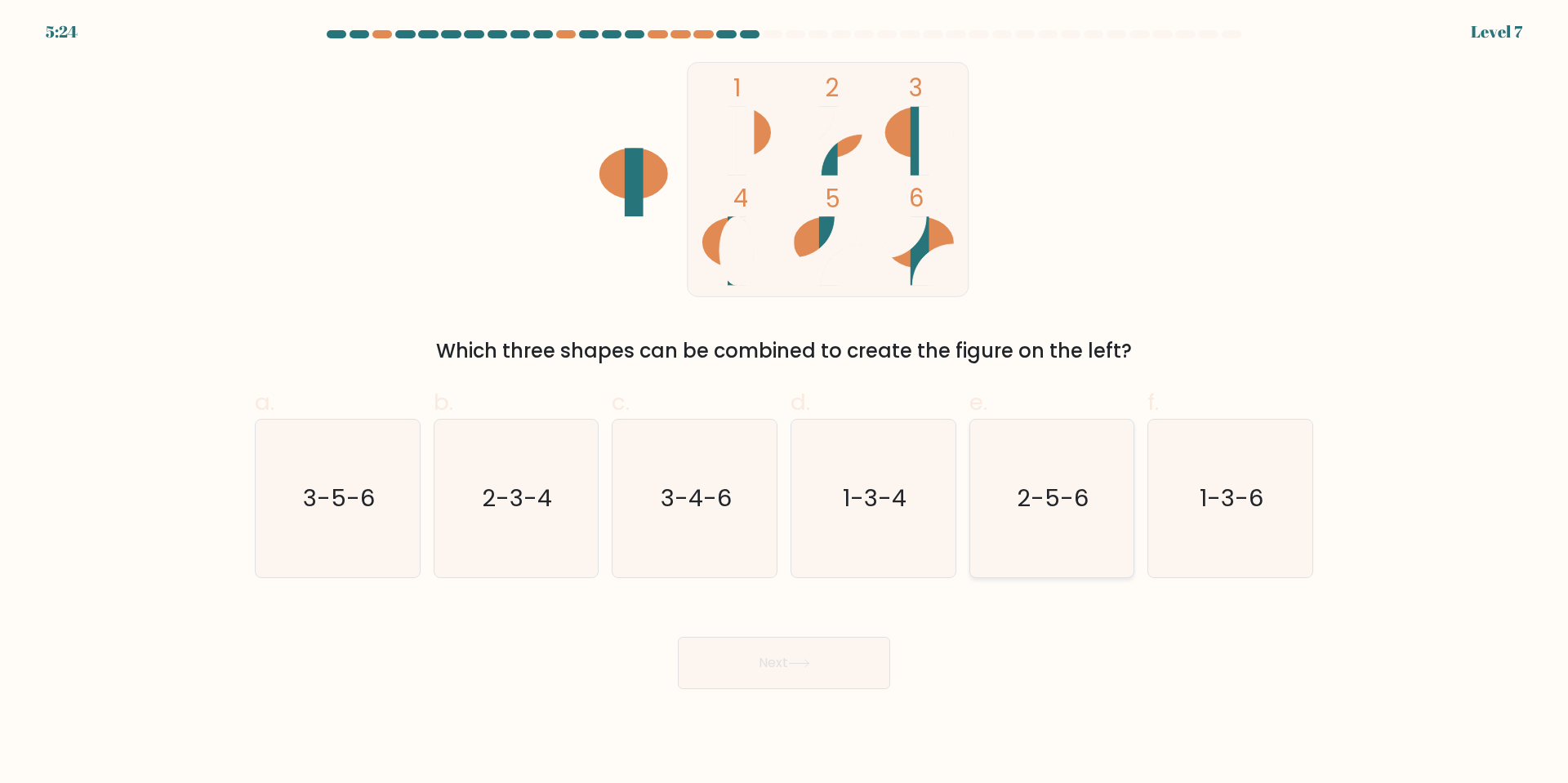
drag, startPoint x: 1070, startPoint y: 502, endPoint x: 991, endPoint y: 576, distance: 108.2
click at [1069, 502] on text "2-5-6" at bounding box center [1054, 497] width 72 height 33
click at [785, 403] on input "e. 2-5-6" at bounding box center [784, 397] width 1 height 11
radio input "true"
click at [768, 654] on button "Next" at bounding box center [783, 662] width 212 height 52
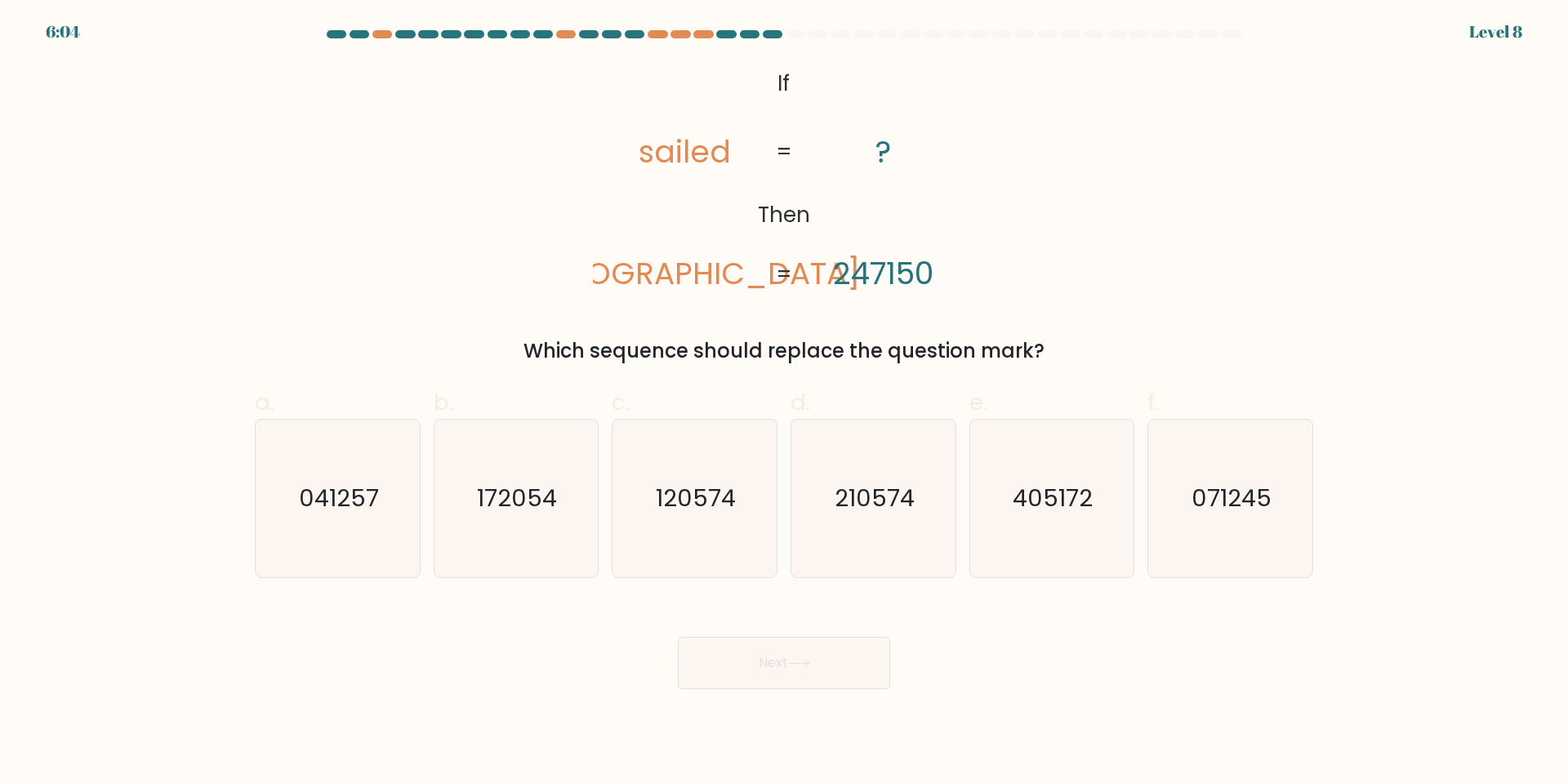
click at [690, 148] on tspan "sailed" at bounding box center [685, 152] width 92 height 43
drag, startPoint x: 687, startPoint y: 154, endPoint x: 724, endPoint y: 159, distance: 37.3
click at [724, 159] on tspan "sailed" at bounding box center [685, 152] width 92 height 43
drag, startPoint x: 650, startPoint y: 161, endPoint x: 639, endPoint y: 161, distance: 11.0
click at [639, 161] on tspan "sailed" at bounding box center [685, 152] width 92 height 43
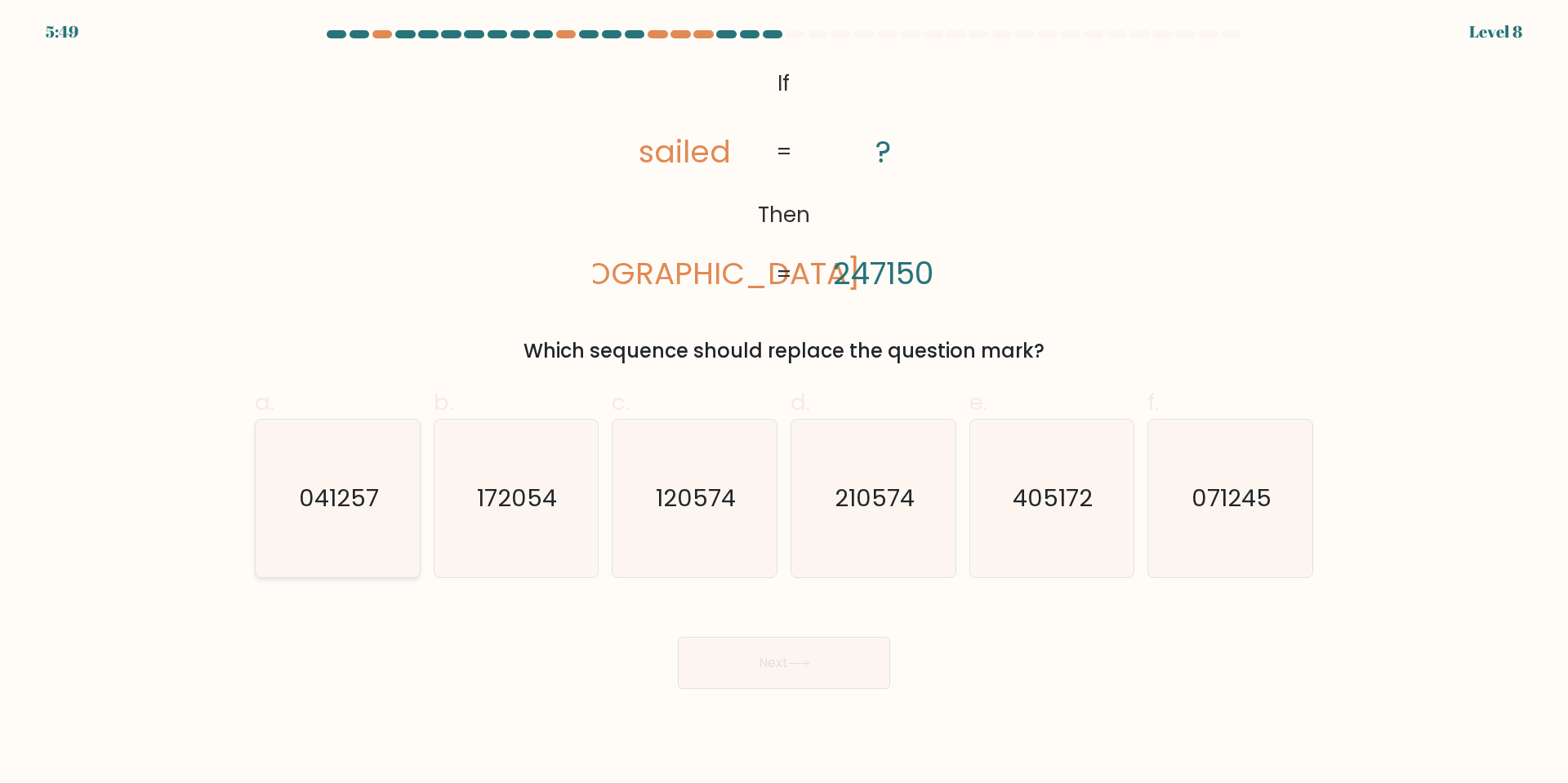
click at [328, 504] on text "041257" at bounding box center [339, 497] width 80 height 33
click at [784, 403] on input "a. 041257" at bounding box center [784, 397] width 1 height 11
radio input "true"
click at [813, 671] on button "Next" at bounding box center [783, 662] width 212 height 52
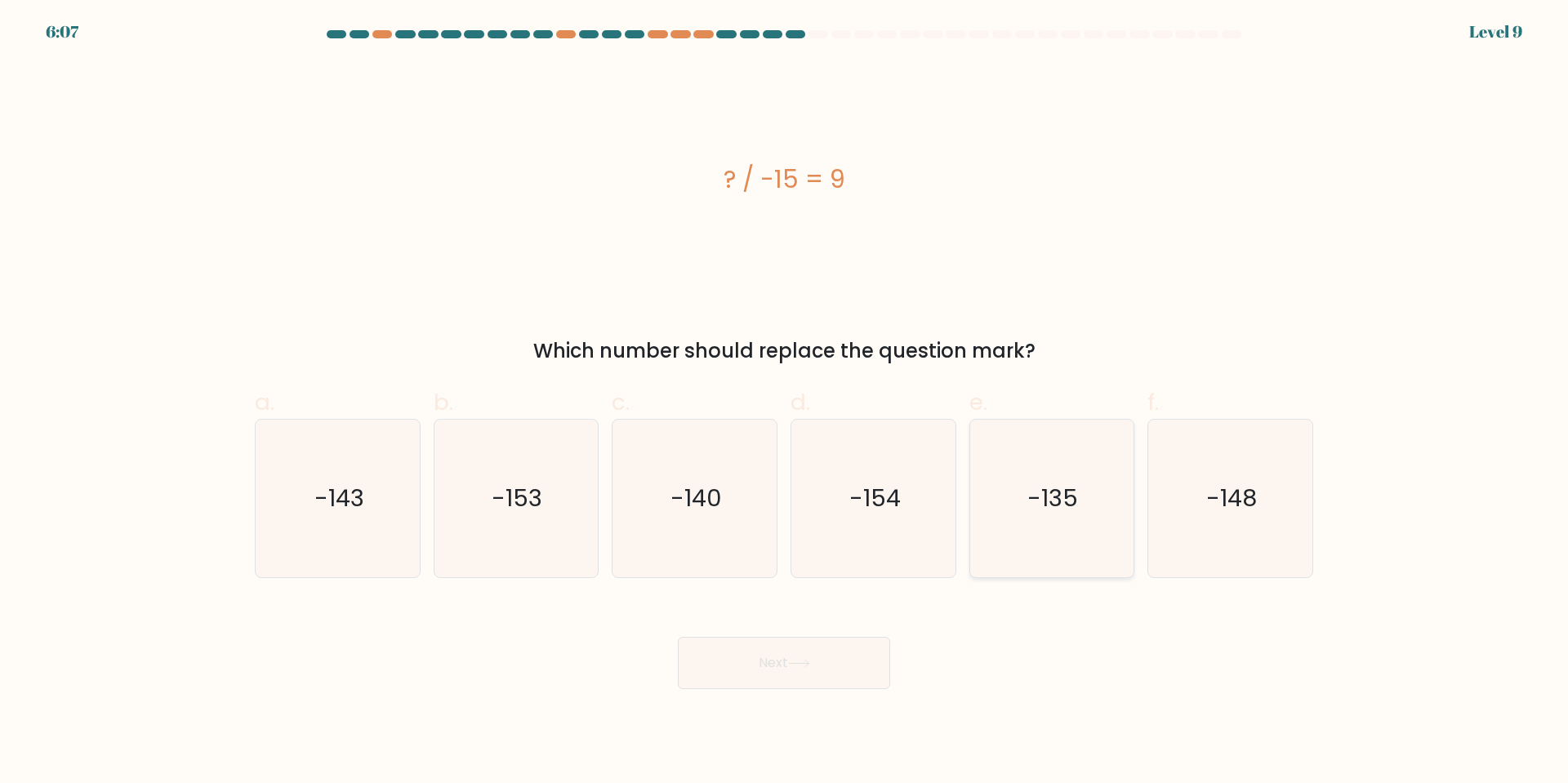
click at [1061, 515] on icon "-135" at bounding box center [1052, 498] width 158 height 158
click at [785, 403] on input "e. -135" at bounding box center [784, 397] width 1 height 11
radio input "true"
click at [848, 657] on button "Next" at bounding box center [783, 662] width 212 height 52
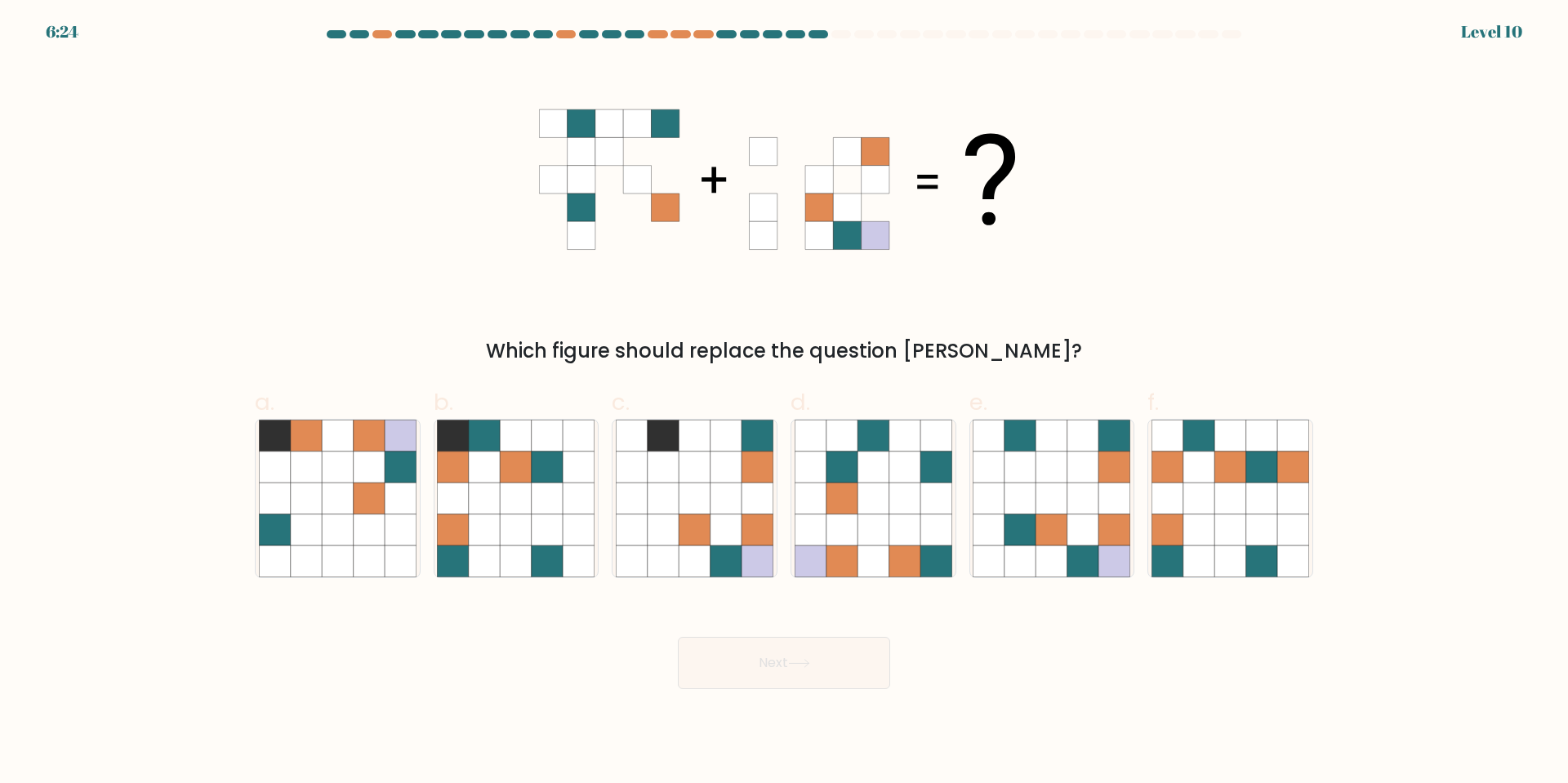
click at [179, 147] on form at bounding box center [784, 359] width 1568 height 659
click at [1119, 568] on icon at bounding box center [1115, 560] width 31 height 31
click at [785, 403] on input "e." at bounding box center [784, 397] width 1 height 11
radio input "true"
click at [833, 668] on button "Next" at bounding box center [783, 662] width 212 height 52
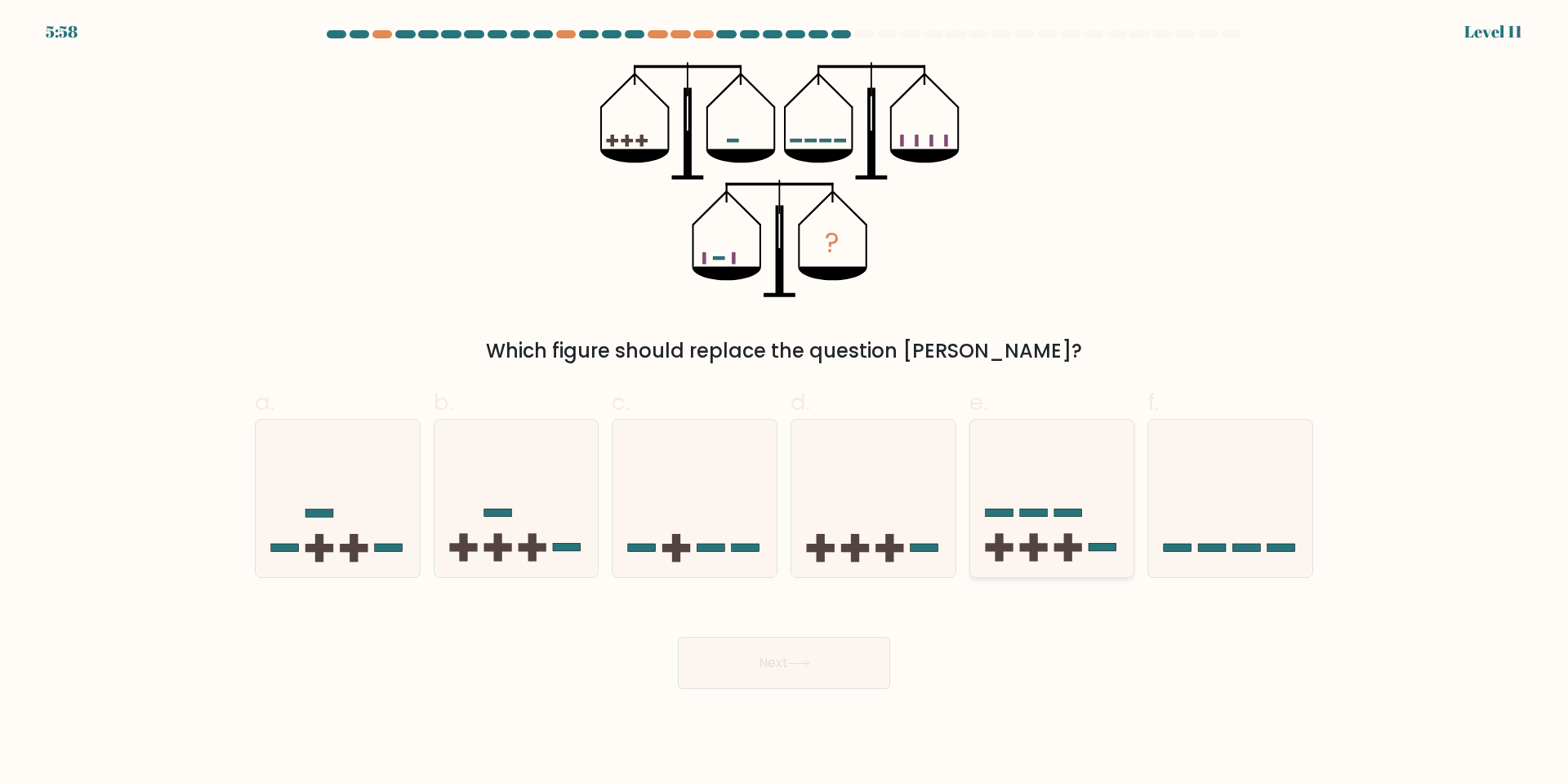
click at [1030, 552] on rect at bounding box center [1032, 547] width 27 height 8
click at [785, 403] on input "e." at bounding box center [784, 397] width 1 height 11
radio input "true"
click at [813, 672] on button "Next" at bounding box center [783, 662] width 212 height 52
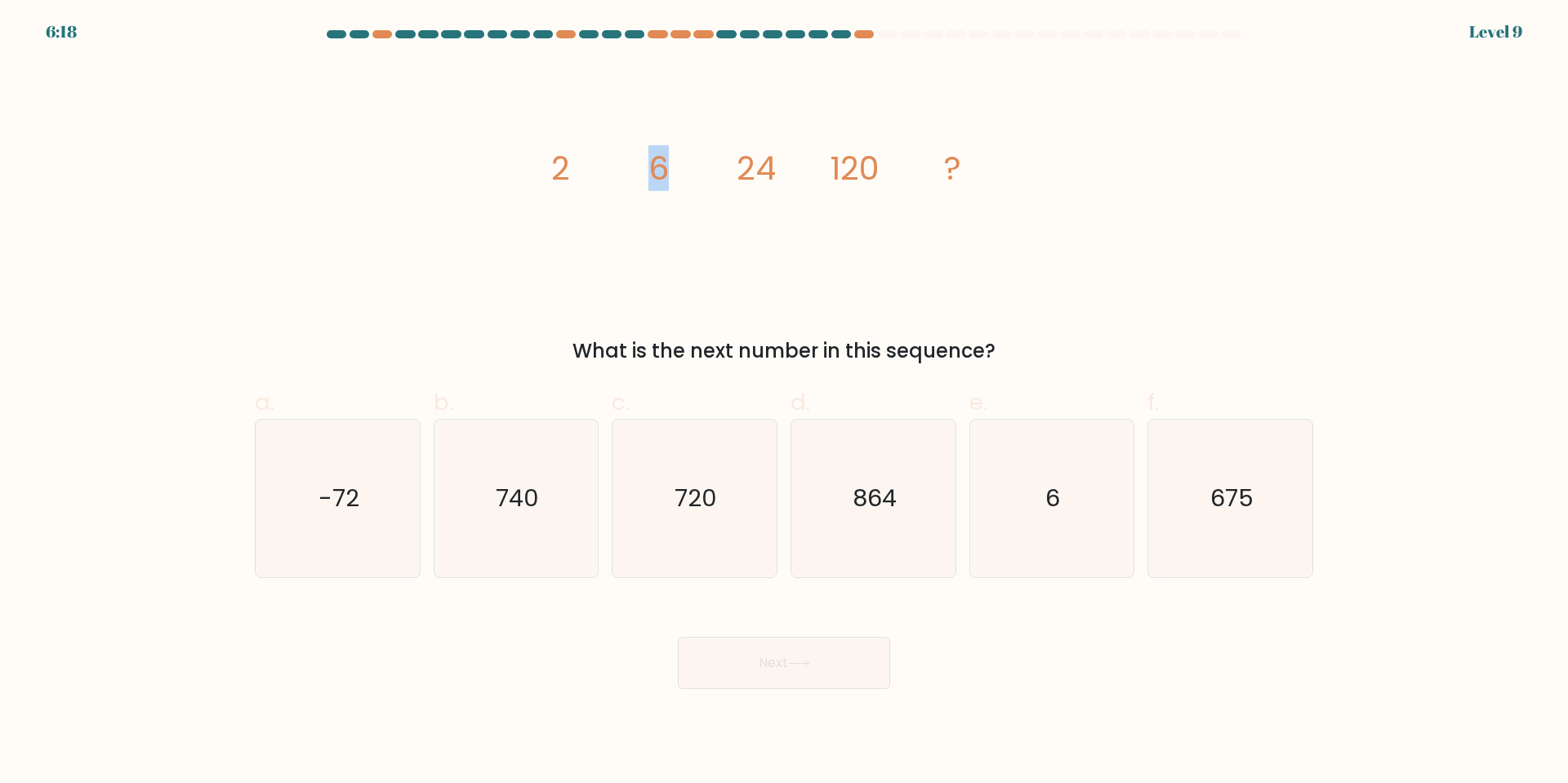
drag, startPoint x: 670, startPoint y: 161, endPoint x: 595, endPoint y: 156, distance: 75.2
click at [651, 161] on icon "image/svg+xml 2 6 24 120 ?" at bounding box center [784, 179] width 490 height 235
click at [561, 154] on tspan "2" at bounding box center [561, 168] width 19 height 46
drag, startPoint x: 667, startPoint y: 173, endPoint x: 654, endPoint y: 169, distance: 13.6
click at [654, 169] on icon "image/svg+xml 2 6 24 120 ?" at bounding box center [784, 179] width 490 height 235
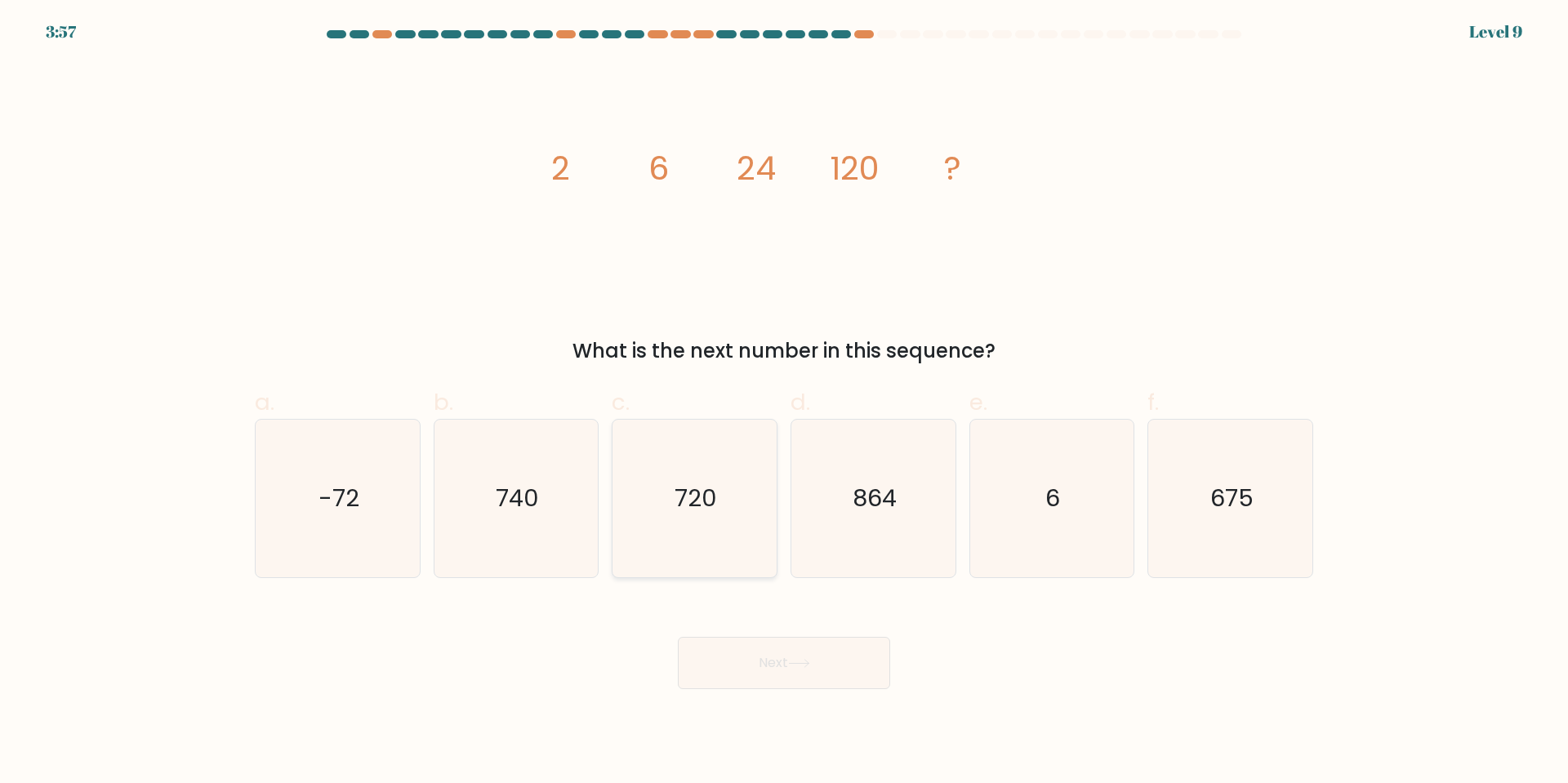
click at [724, 517] on icon "720" at bounding box center [694, 498] width 158 height 158
click at [784, 403] on input "c. 720" at bounding box center [784, 397] width 1 height 11
radio input "true"
click at [822, 651] on button "Next" at bounding box center [783, 662] width 212 height 52
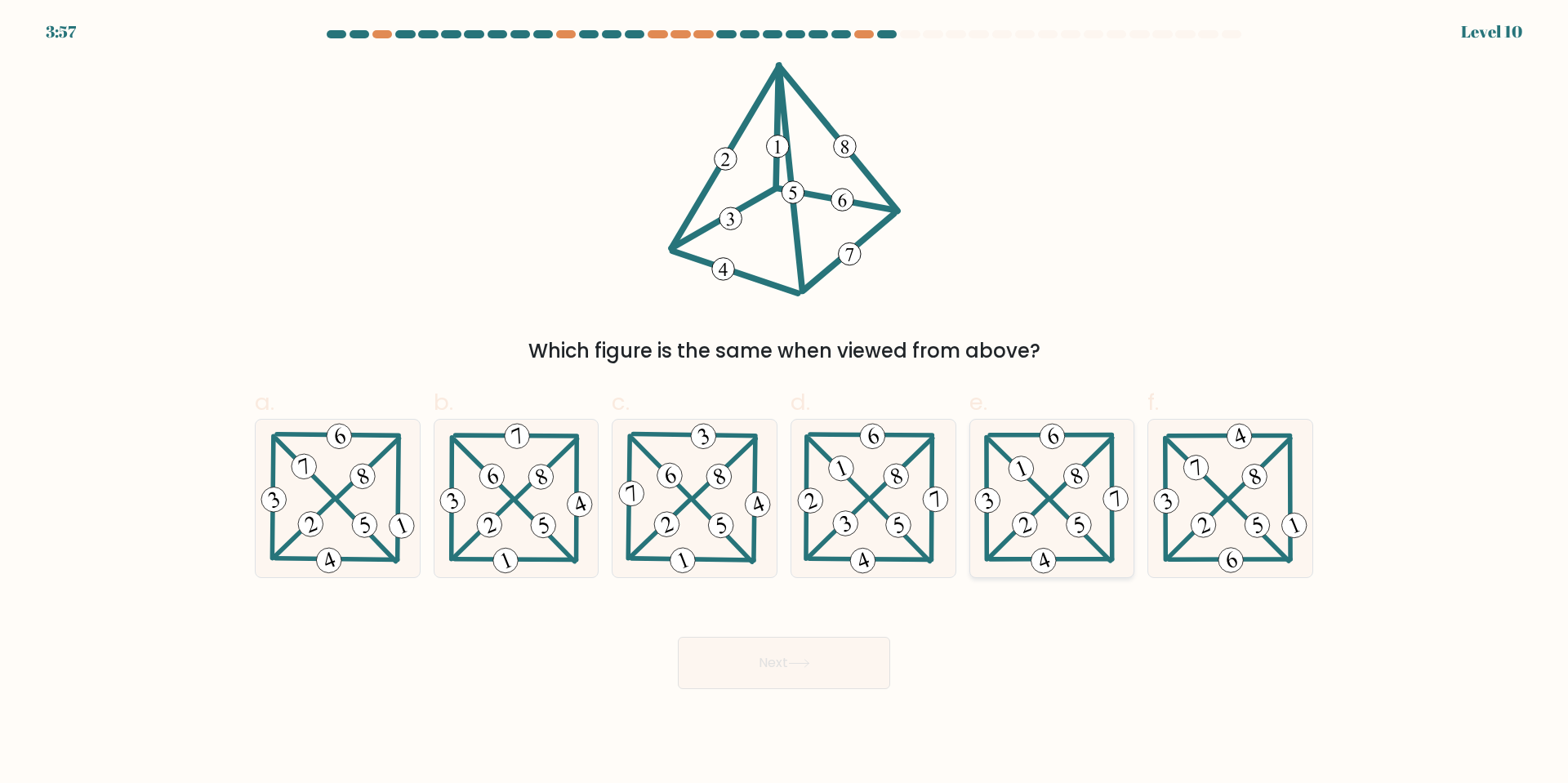
drag, startPoint x: 1048, startPoint y: 491, endPoint x: 1062, endPoint y: 498, distance: 15.7
click at [1048, 489] on icon at bounding box center [1051, 498] width 161 height 158
click at [785, 403] on input "e." at bounding box center [784, 397] width 1 height 11
radio input "true"
click at [796, 662] on icon at bounding box center [799, 663] width 22 height 9
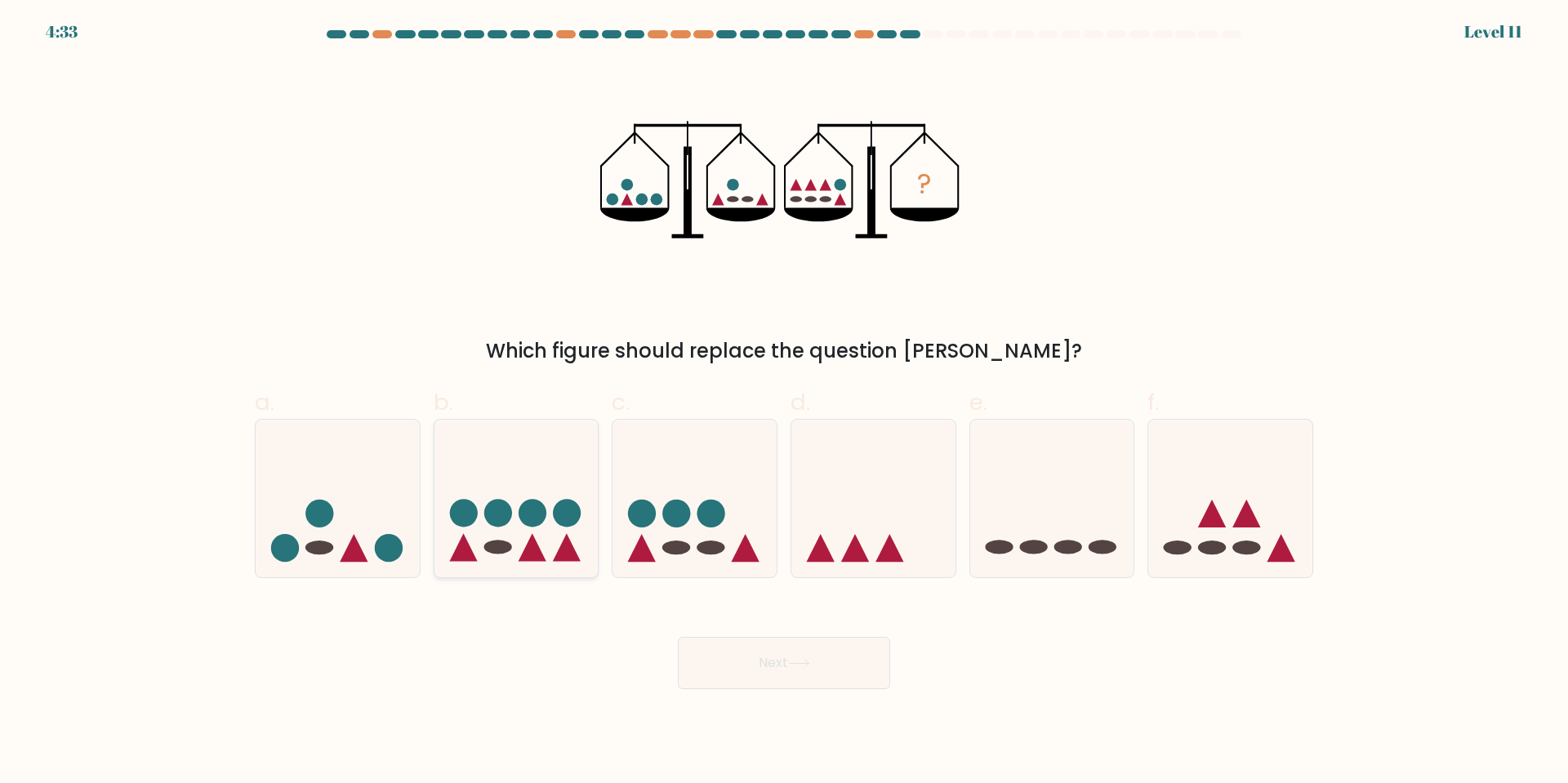
click at [529, 500] on icon at bounding box center [516, 497] width 164 height 136
click at [784, 403] on input "b." at bounding box center [784, 397] width 1 height 11
radio input "true"
click at [761, 662] on button "Next" at bounding box center [783, 662] width 212 height 52
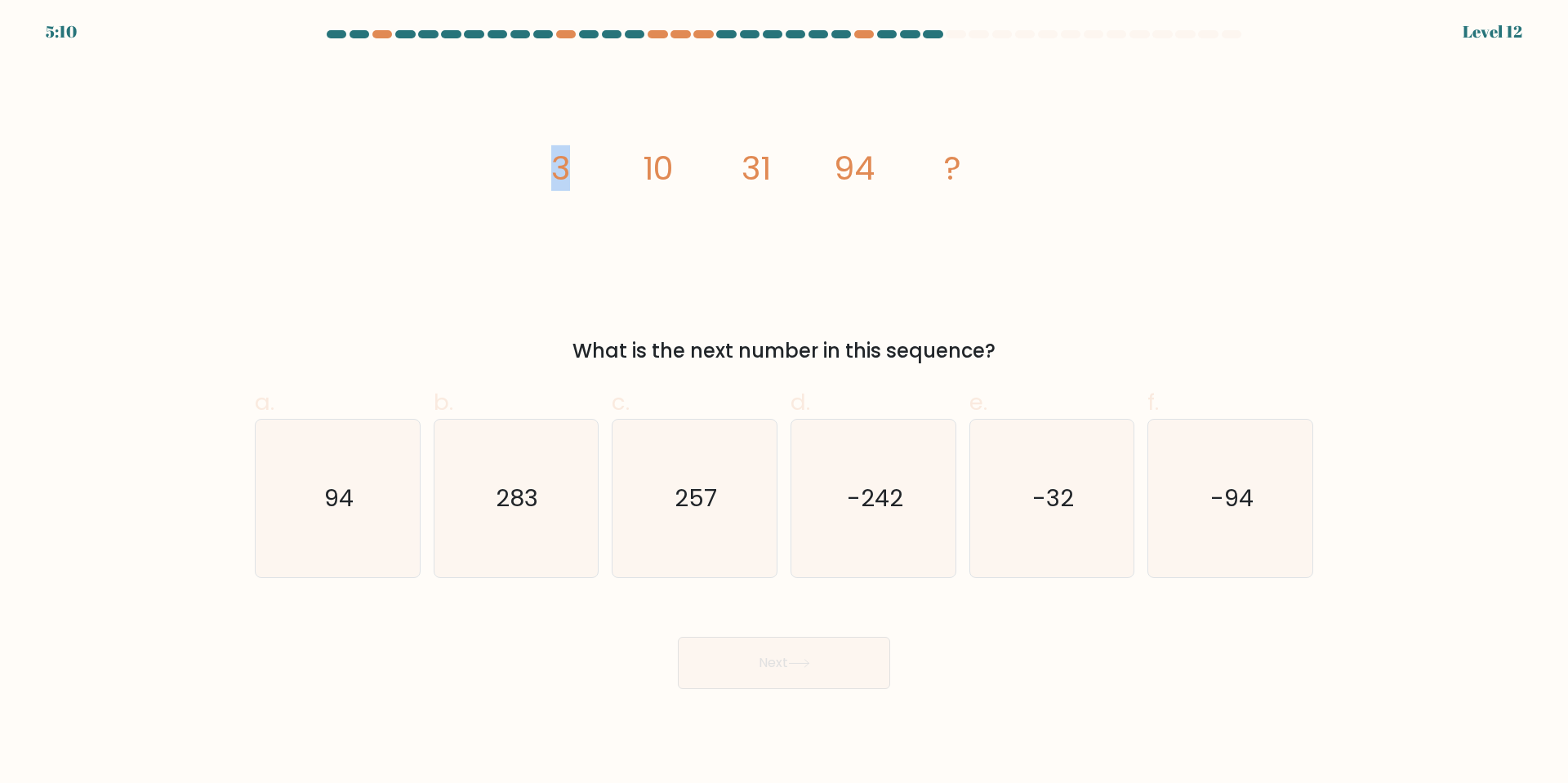
drag, startPoint x: 561, startPoint y: 157, endPoint x: 600, endPoint y: 158, distance: 39.0
click at [568, 156] on tspan "3" at bounding box center [561, 168] width 19 height 46
click at [654, 159] on tspan "10" at bounding box center [658, 168] width 31 height 46
drag, startPoint x: 550, startPoint y: 166, endPoint x: 666, endPoint y: 176, distance: 116.4
click at [666, 175] on icon "image/svg+xml 3 10 31 94 ?" at bounding box center [784, 179] width 490 height 235
